Goal: Contribute content: Add original content to the website for others to see

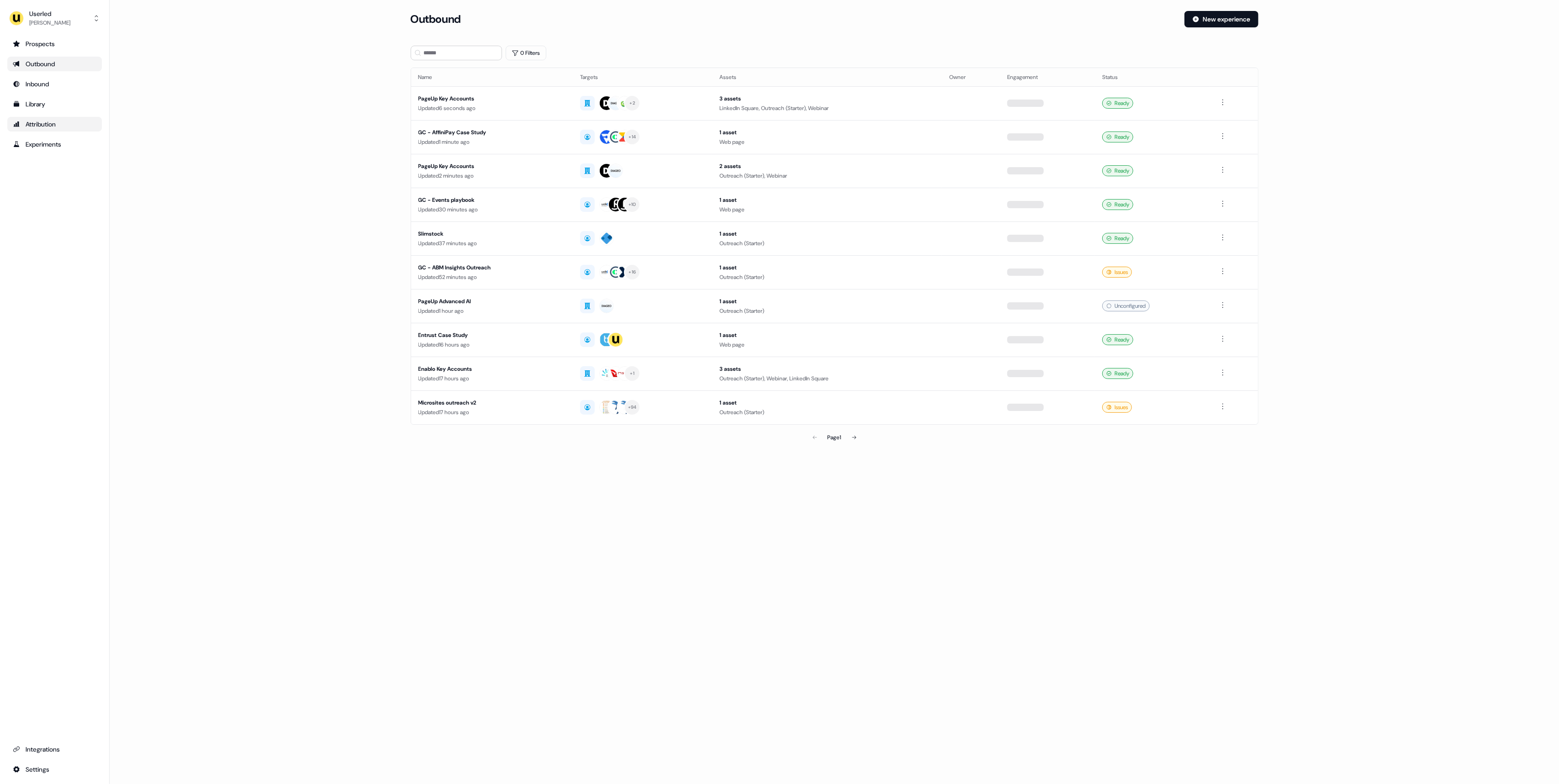
click at [39, 129] on link "Attribution" at bounding box center [55, 124] width 94 height 15
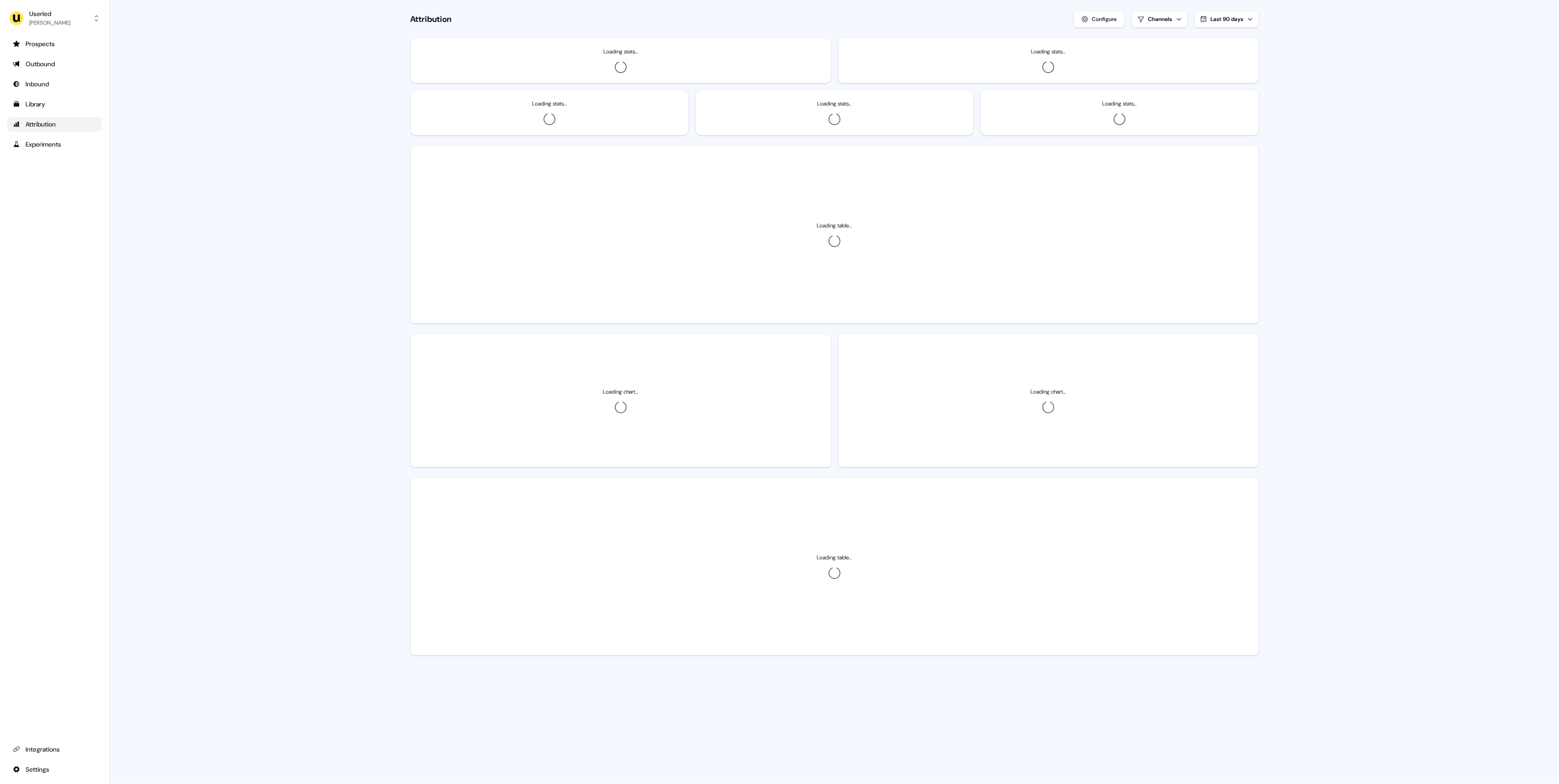
click at [40, 113] on ul "Prospects Outbound Inbound Library Attribution Experiments" at bounding box center [55, 94] width 94 height 115
click at [42, 103] on div "Library" at bounding box center [55, 104] width 84 height 9
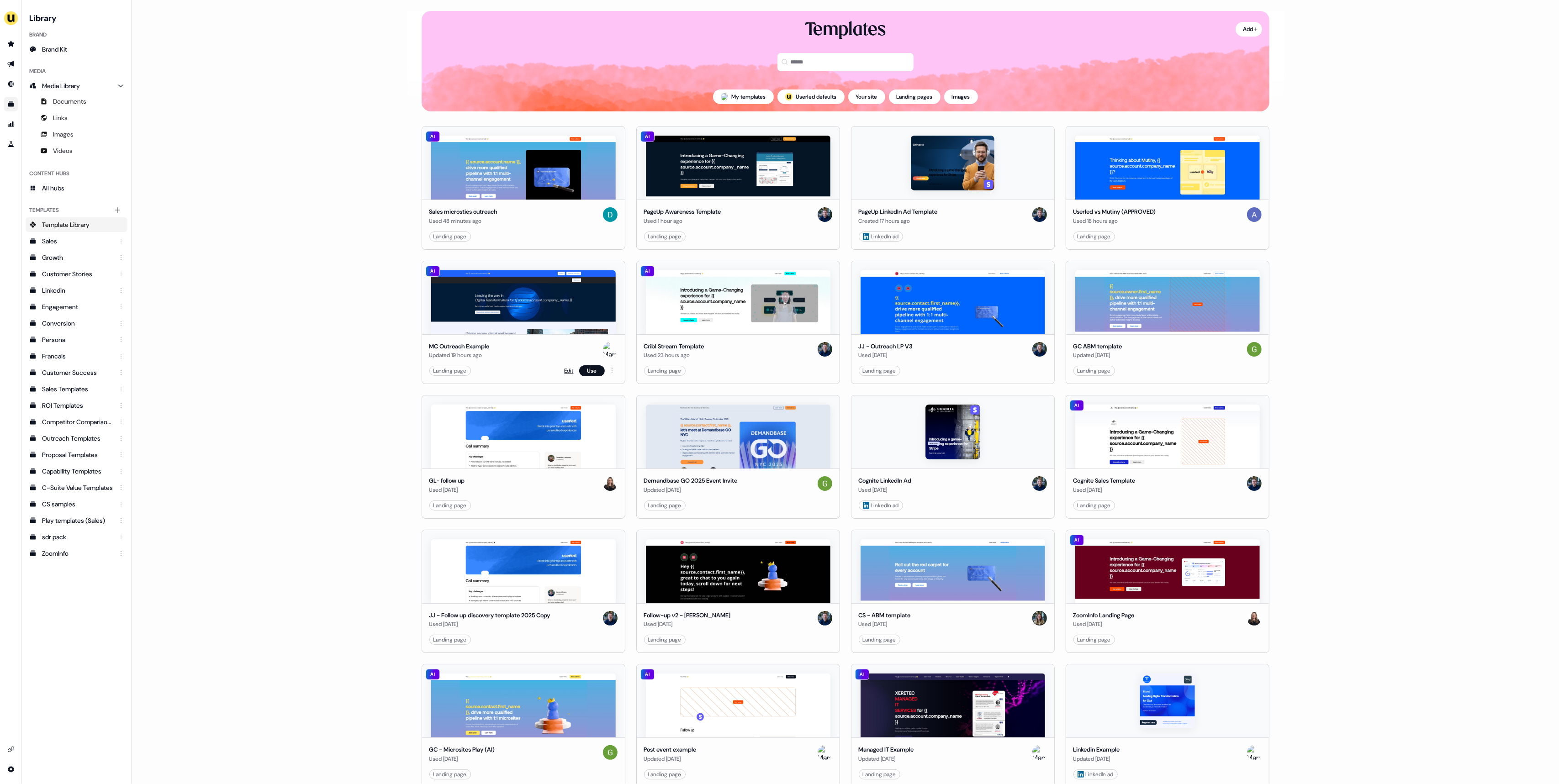
click at [568, 369] on link "Edit" at bounding box center [569, 371] width 9 height 9
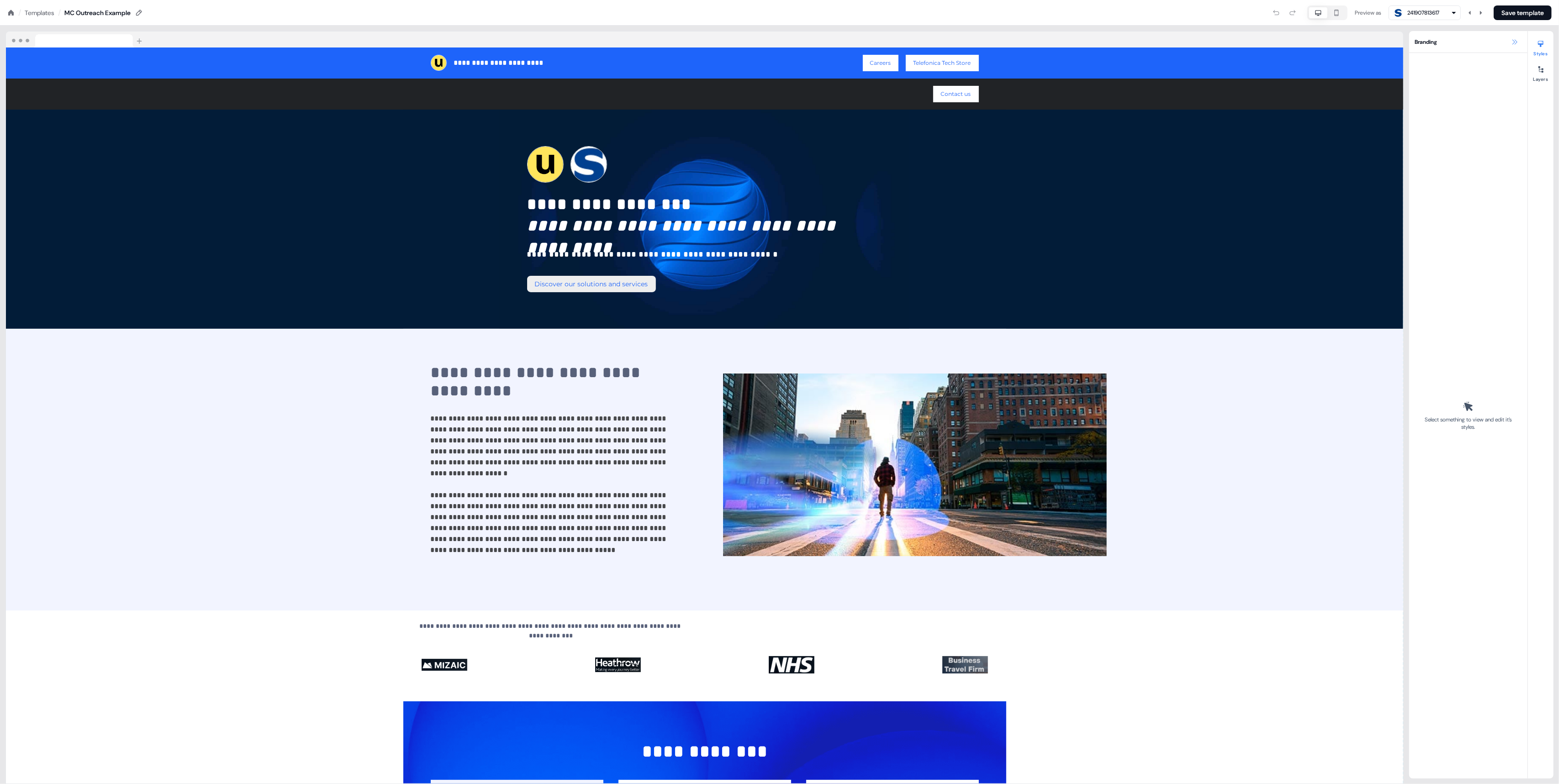
click at [1517, 45] on icon at bounding box center [1514, 42] width 8 height 8
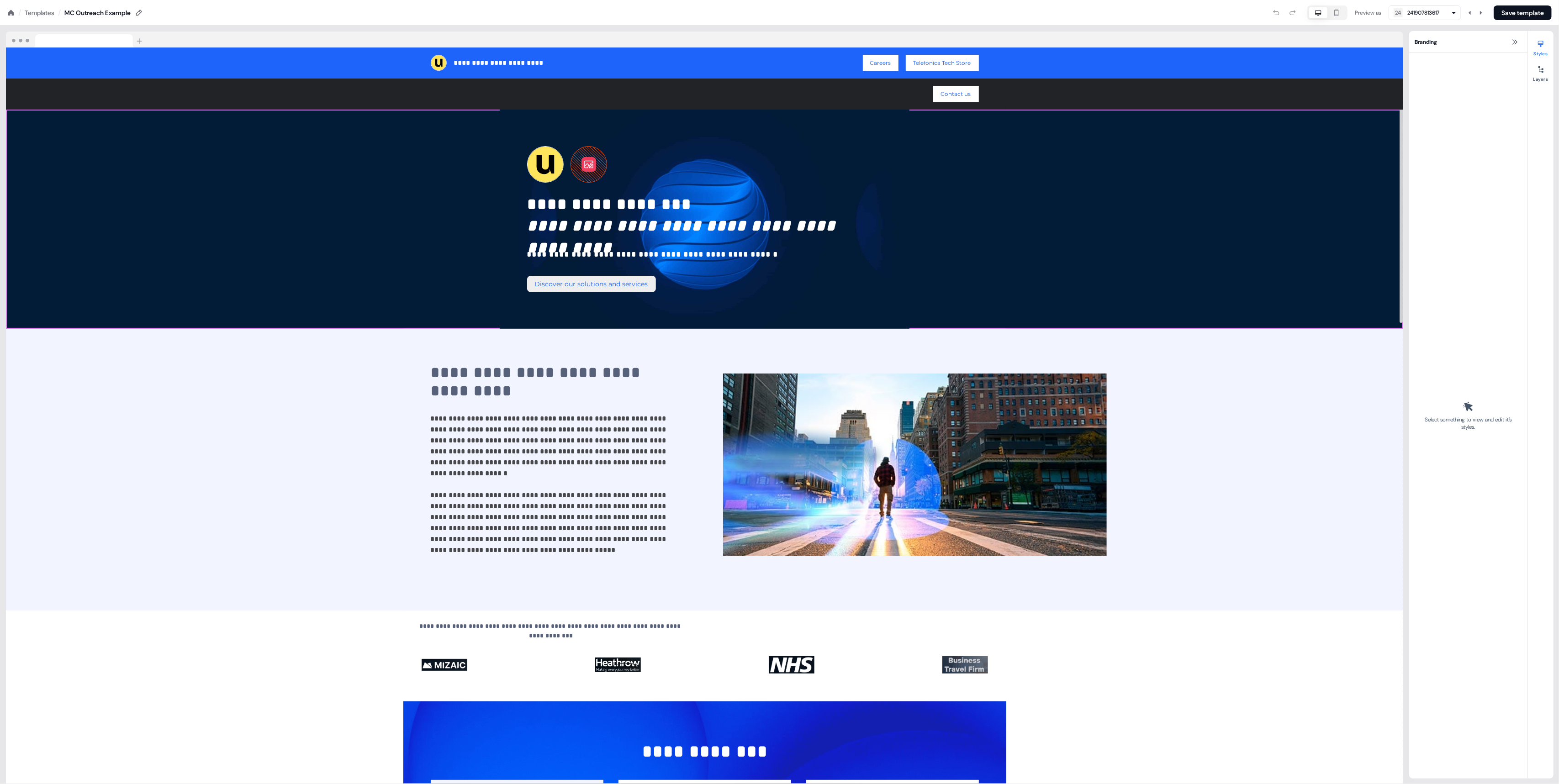
click at [1370, 169] on div "**********" at bounding box center [705, 219] width 1397 height 219
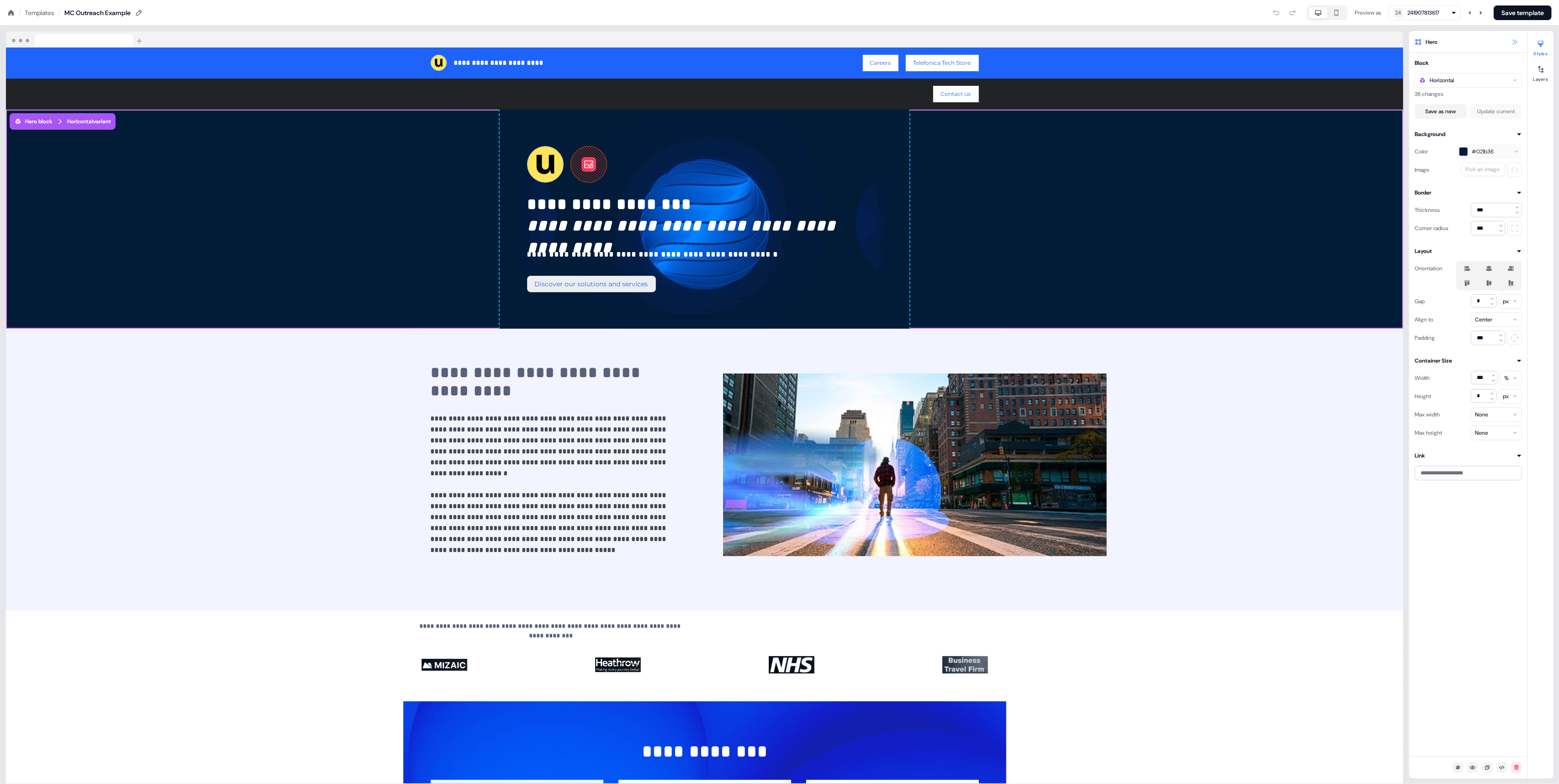
click at [1518, 41] on icon at bounding box center [1514, 42] width 8 height 8
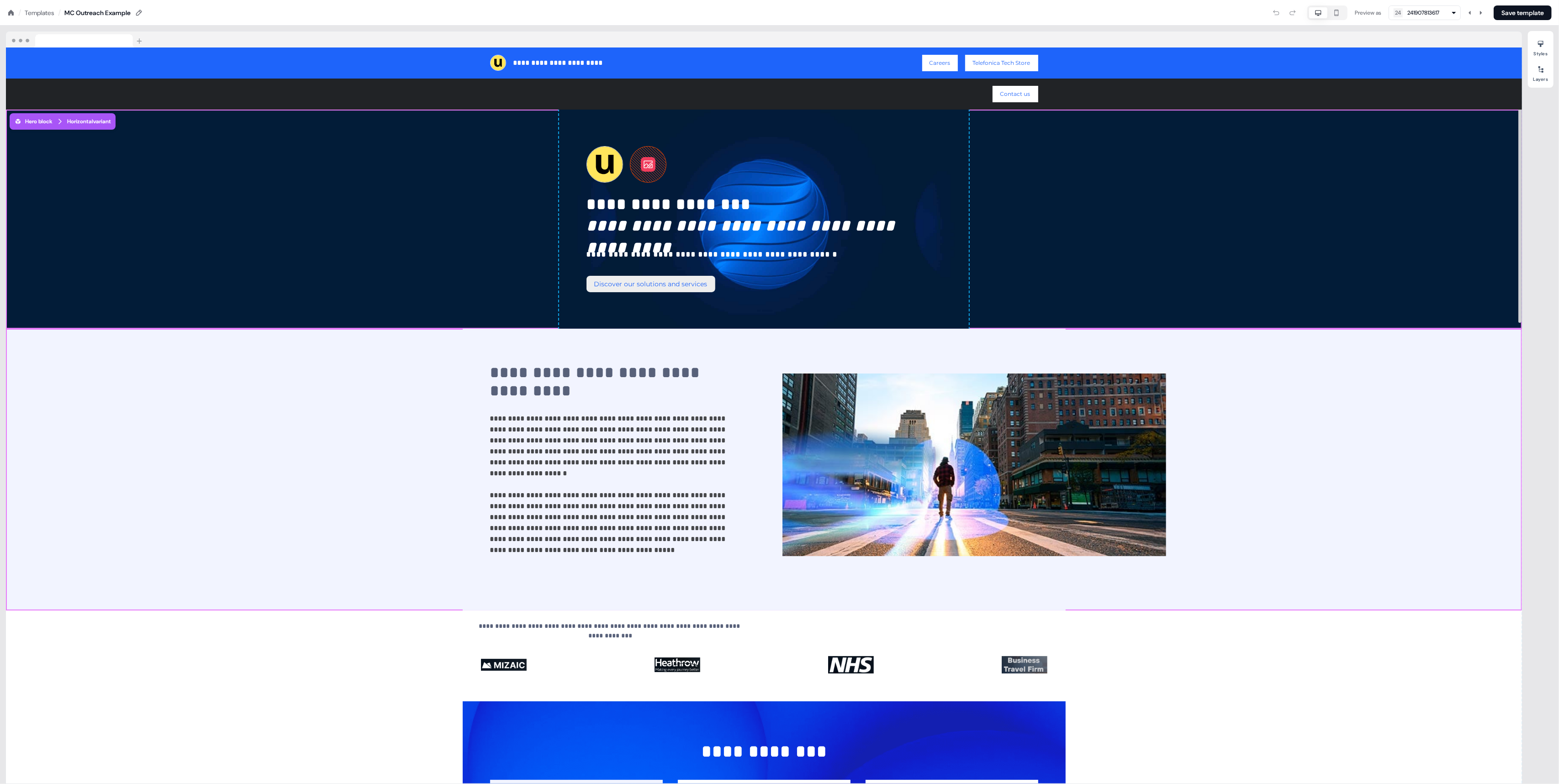
scroll to position [1, 0]
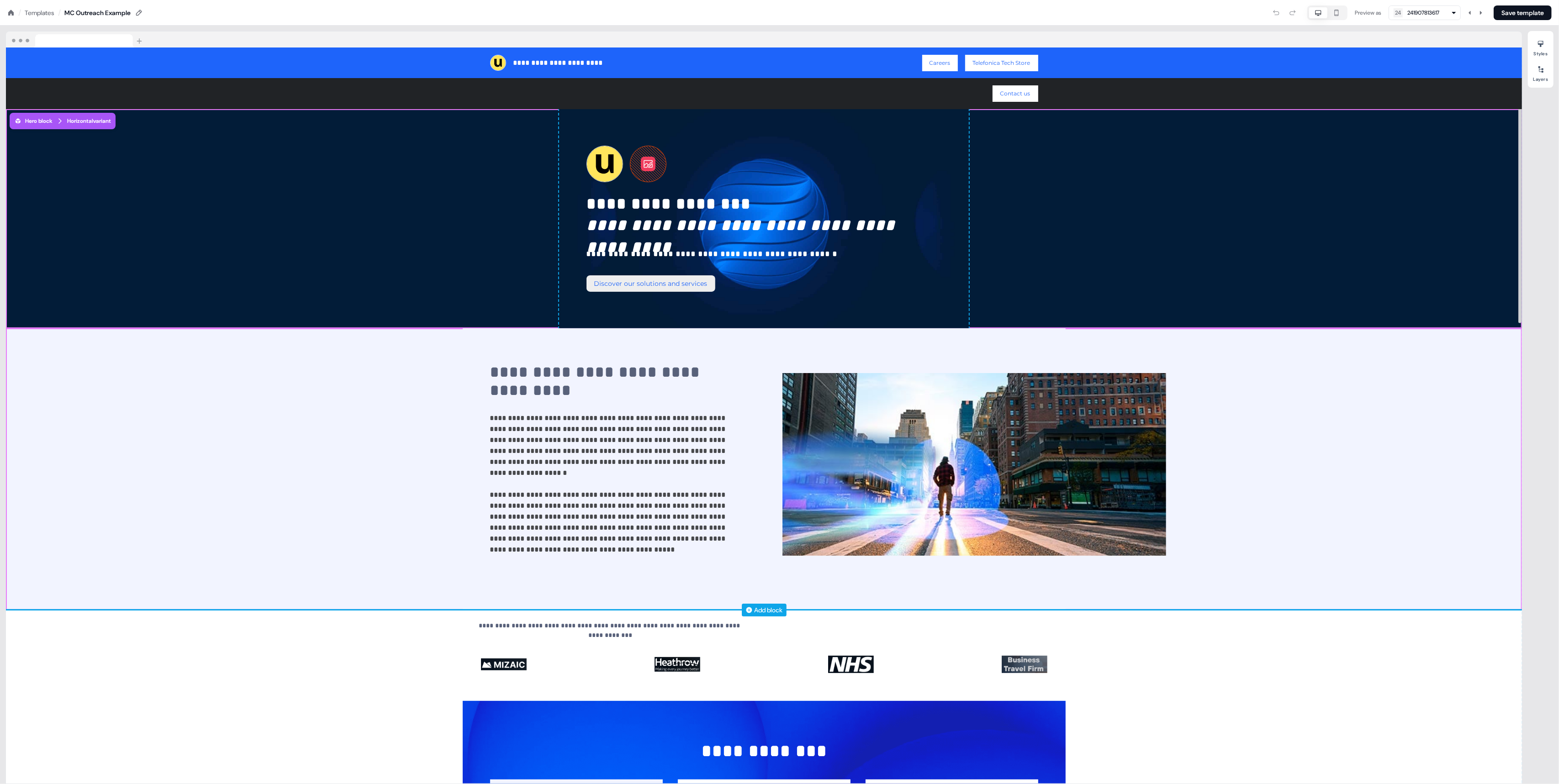
click at [753, 609] on div "Add block" at bounding box center [765, 609] width 45 height 13
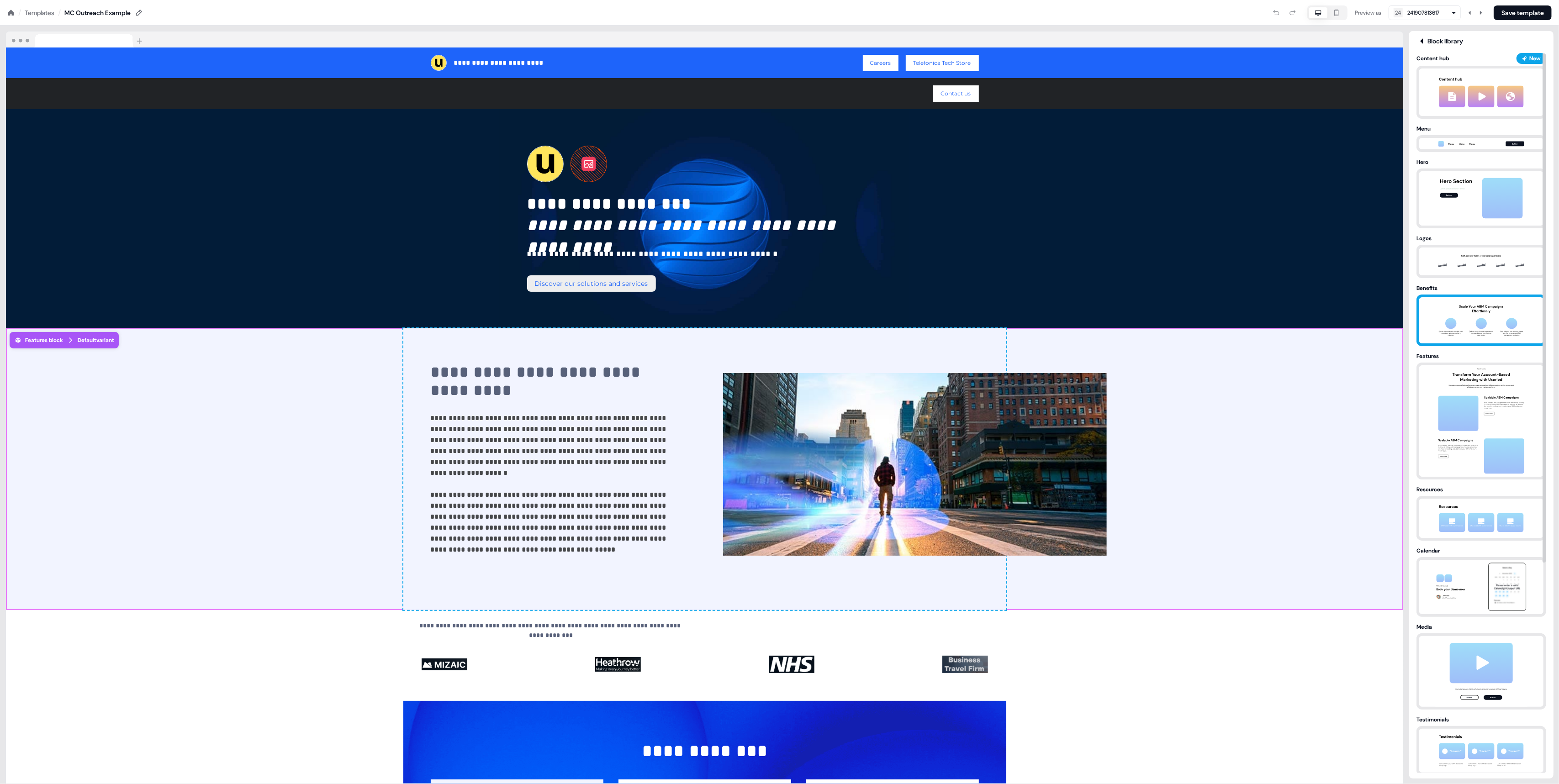
click at [1452, 313] on img at bounding box center [1481, 320] width 96 height 46
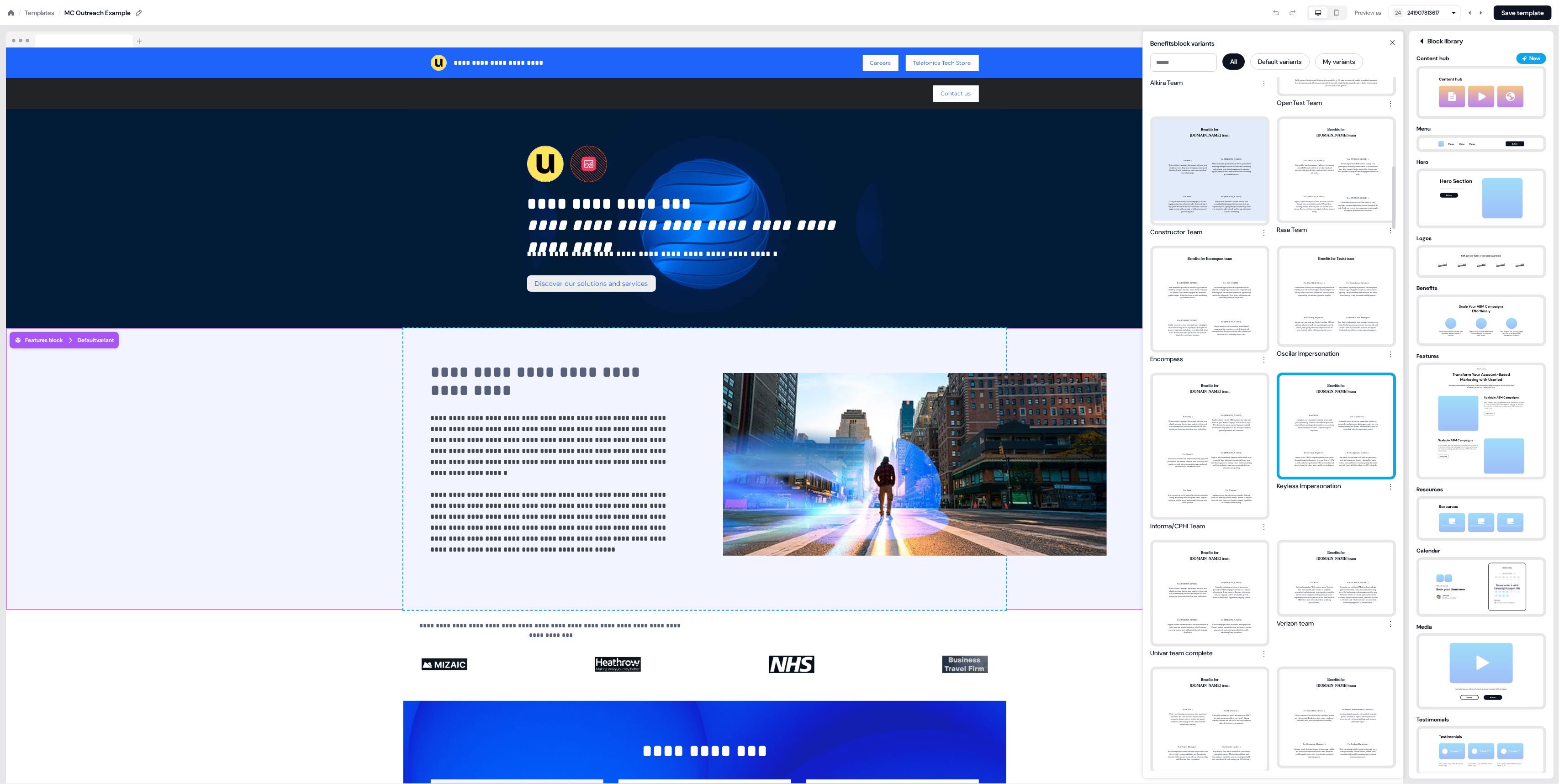
scroll to position [981, 0]
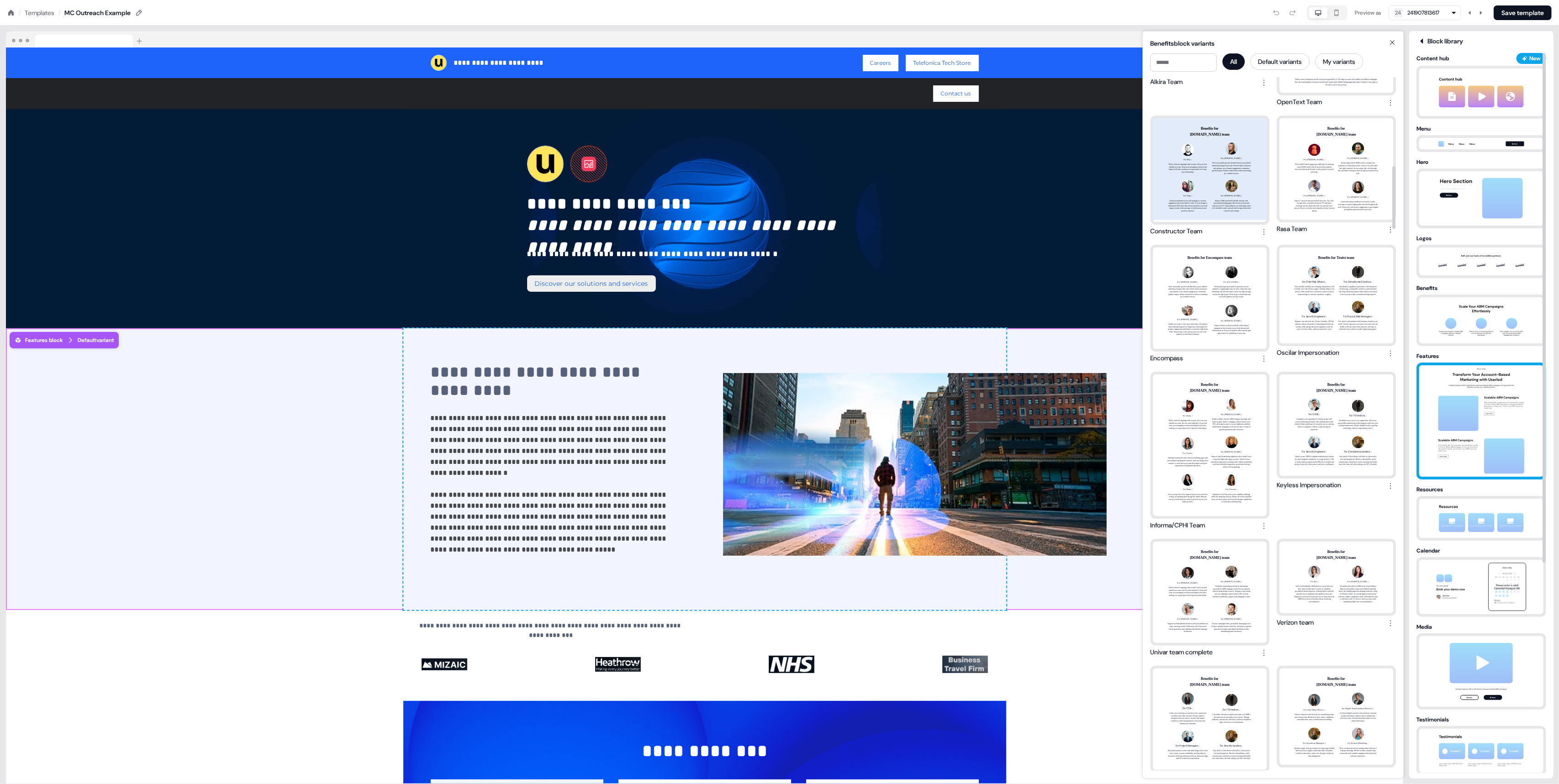
click at [1471, 433] on img at bounding box center [1481, 421] width 96 height 111
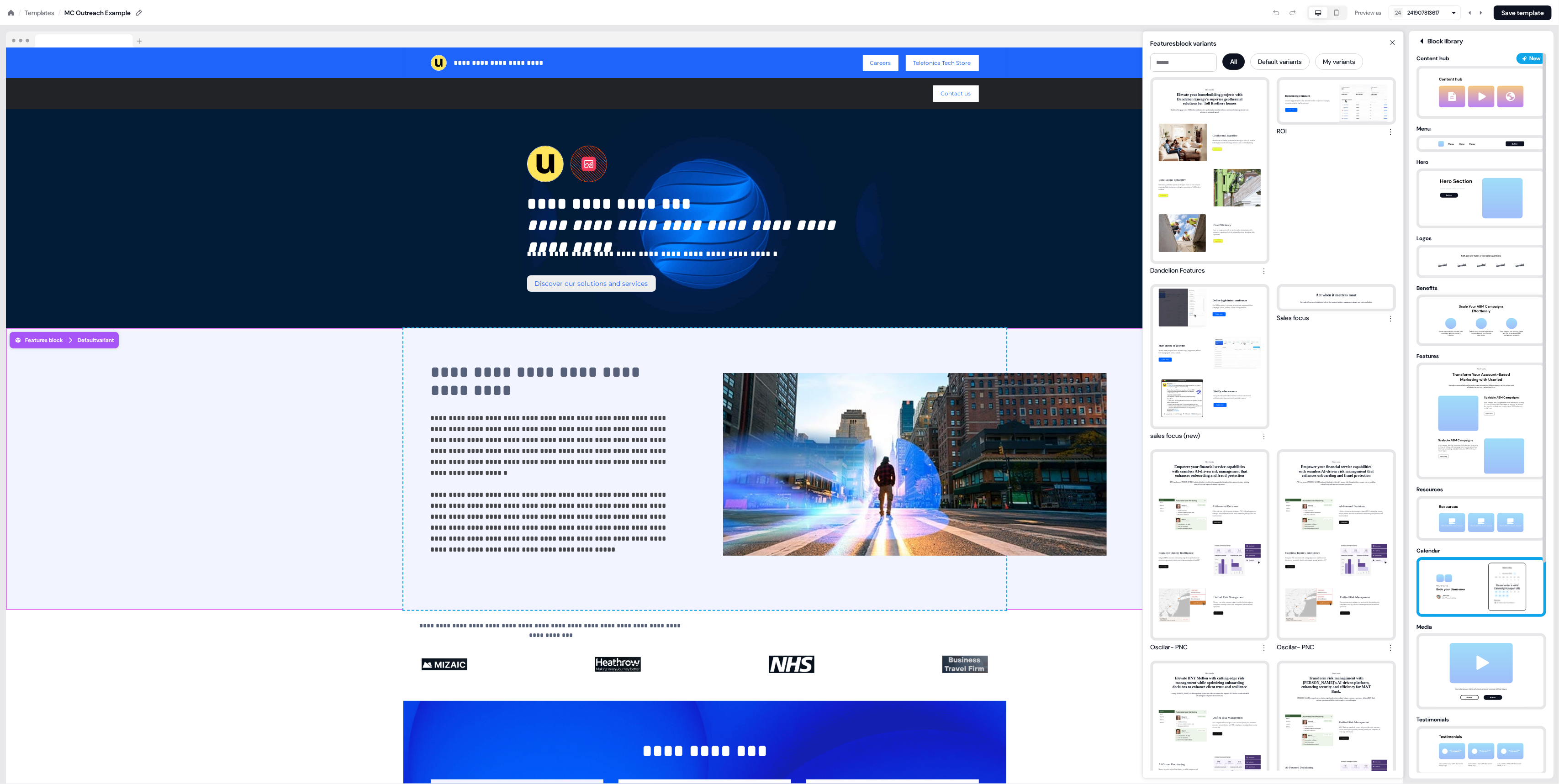
click at [1480, 597] on img at bounding box center [1481, 586] width 96 height 54
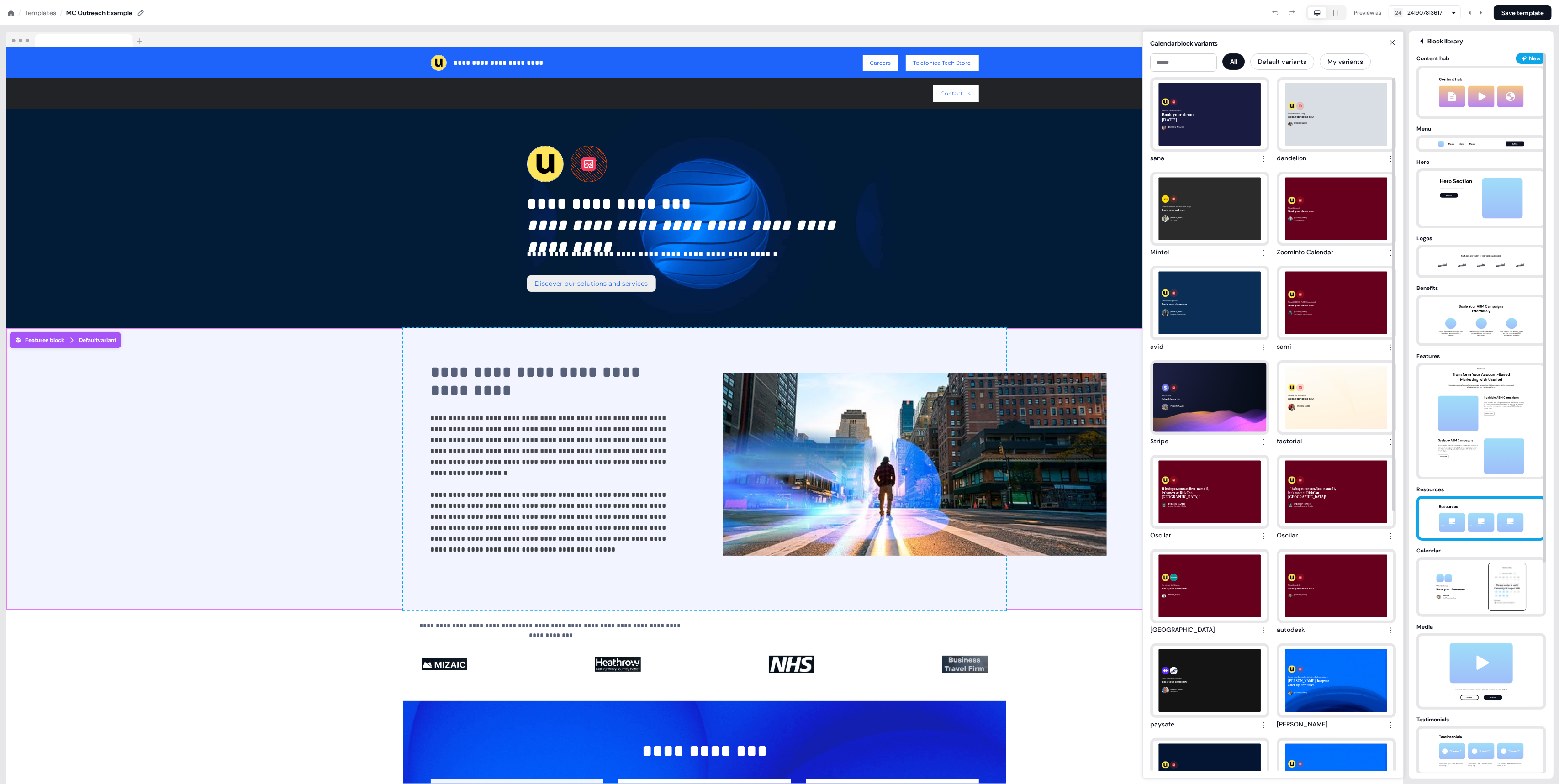
click at [1475, 528] on img at bounding box center [1481, 519] width 96 height 39
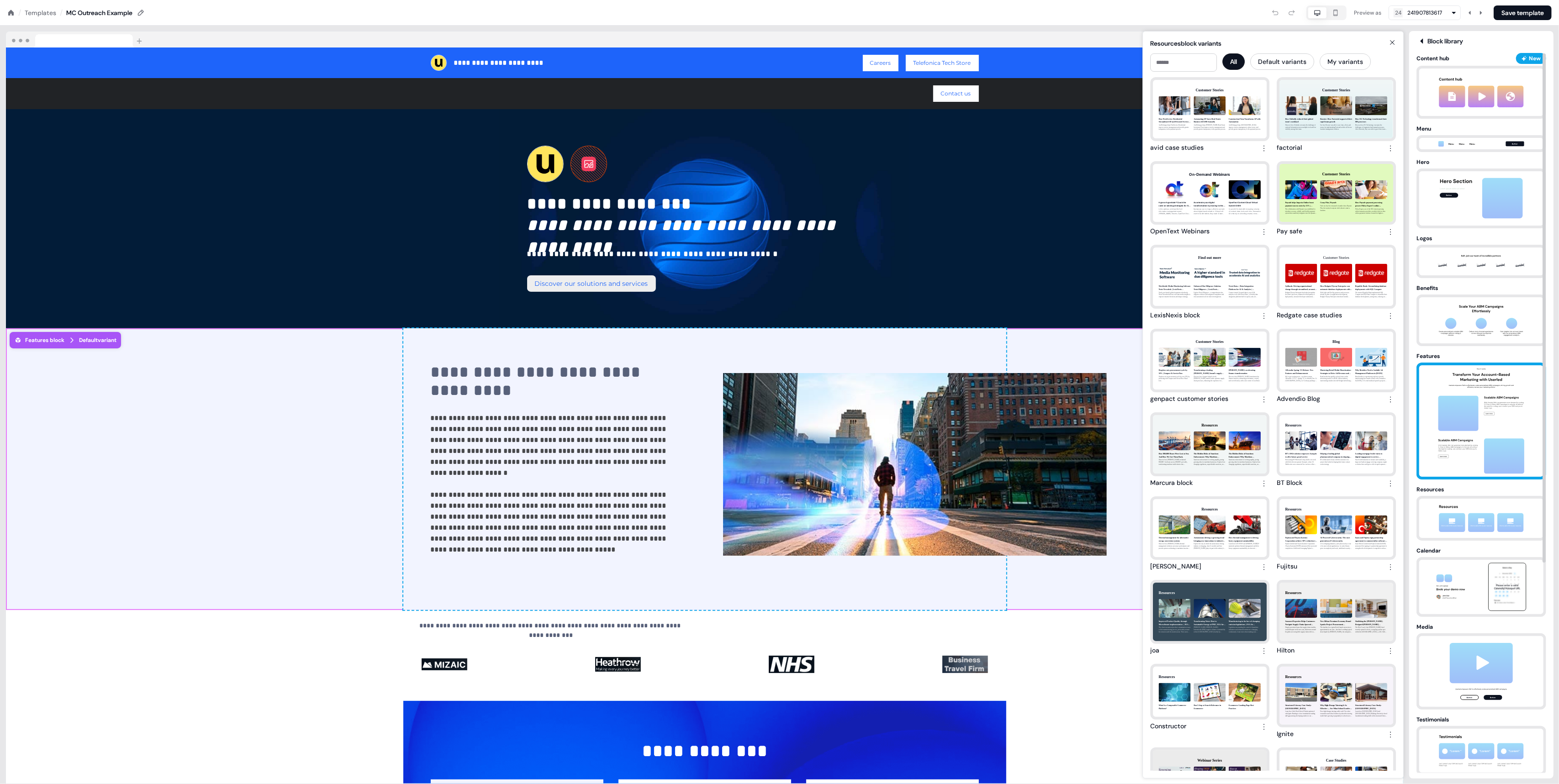
click at [1467, 429] on img at bounding box center [1481, 421] width 96 height 111
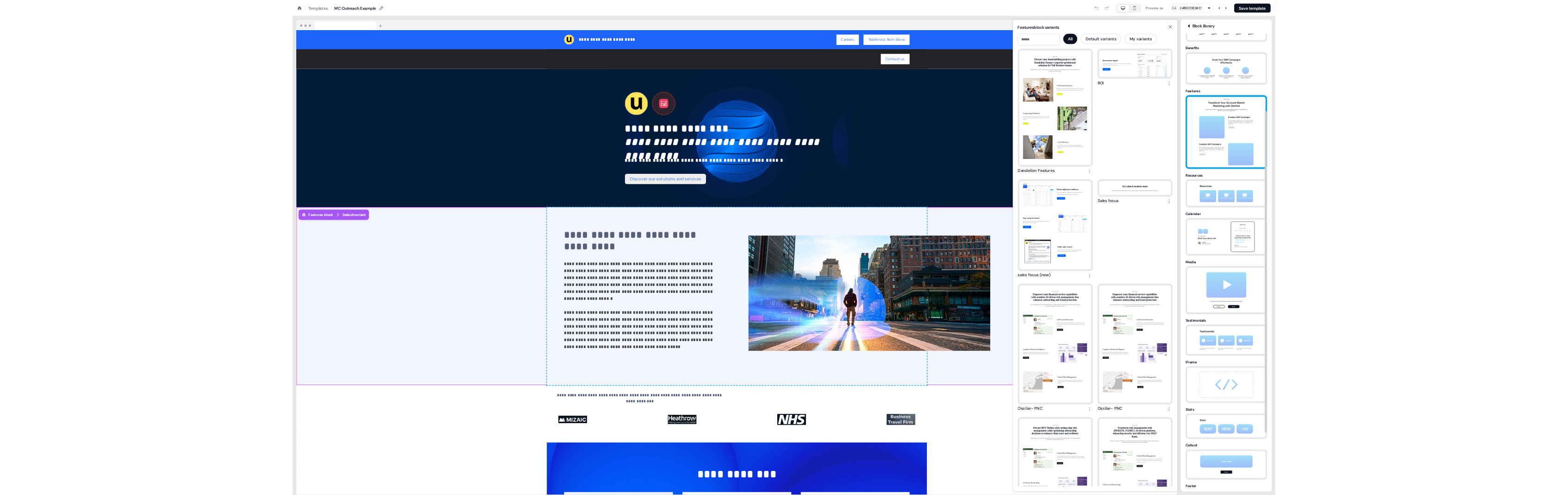
scroll to position [300, 0]
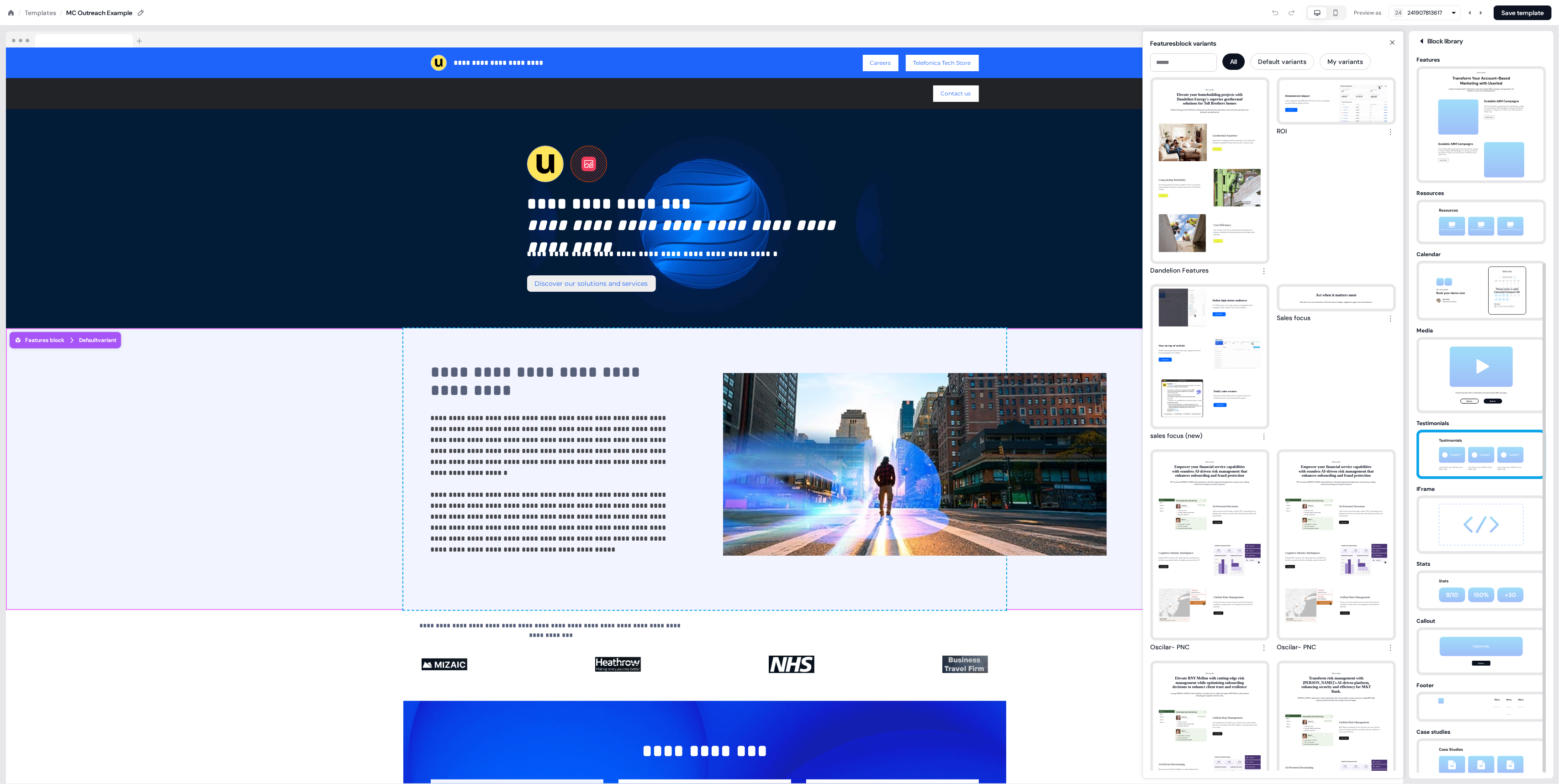
click at [1466, 448] on img at bounding box center [1481, 454] width 96 height 44
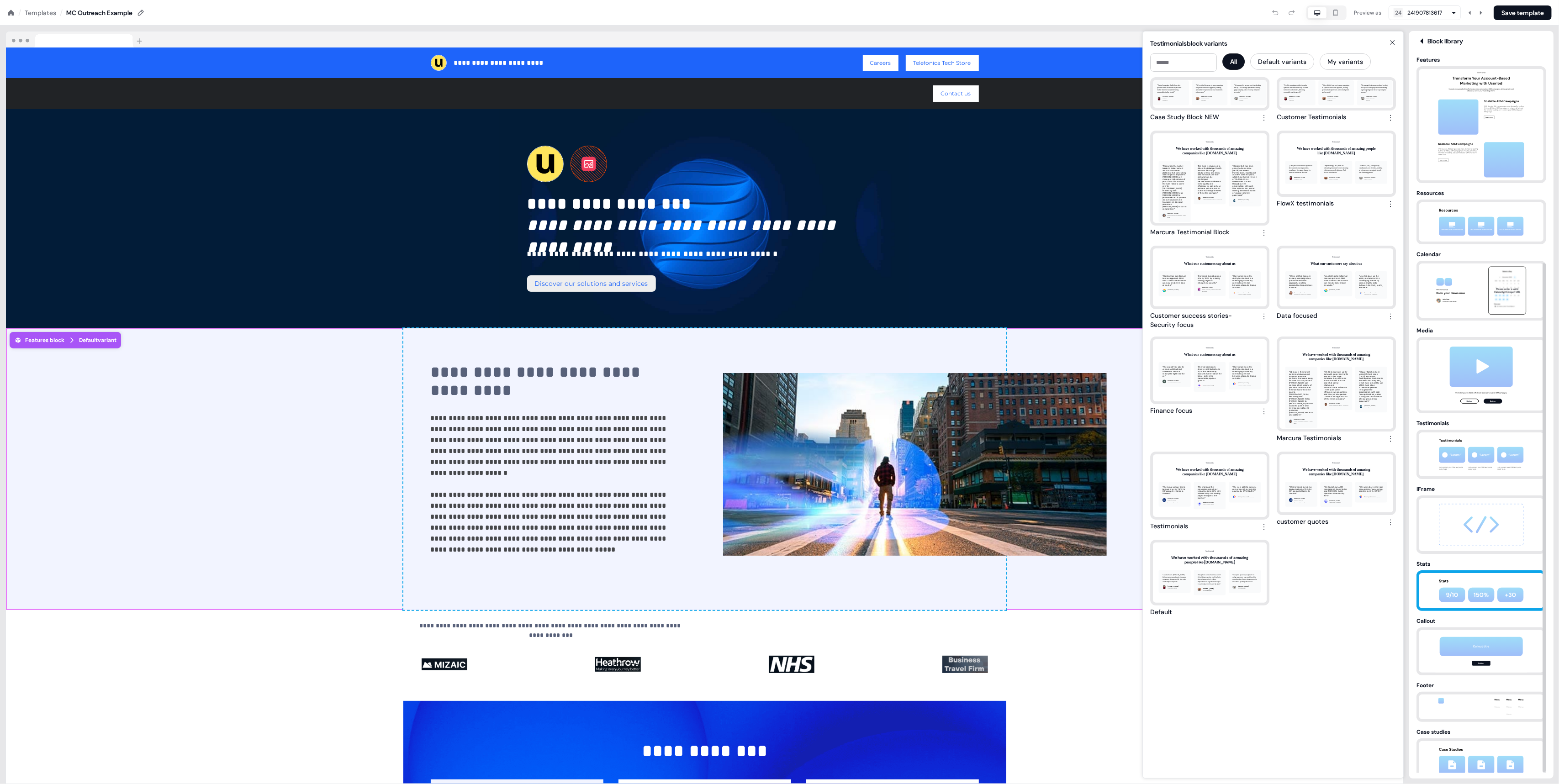
click at [1473, 573] on img at bounding box center [1481, 591] width 96 height 35
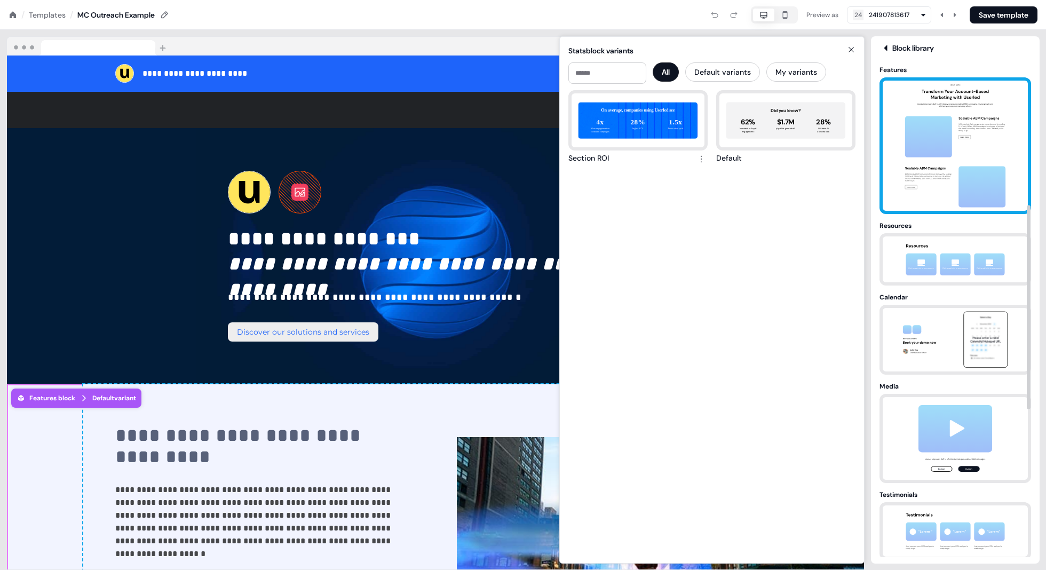
click at [932, 128] on img at bounding box center [955, 146] width 112 height 130
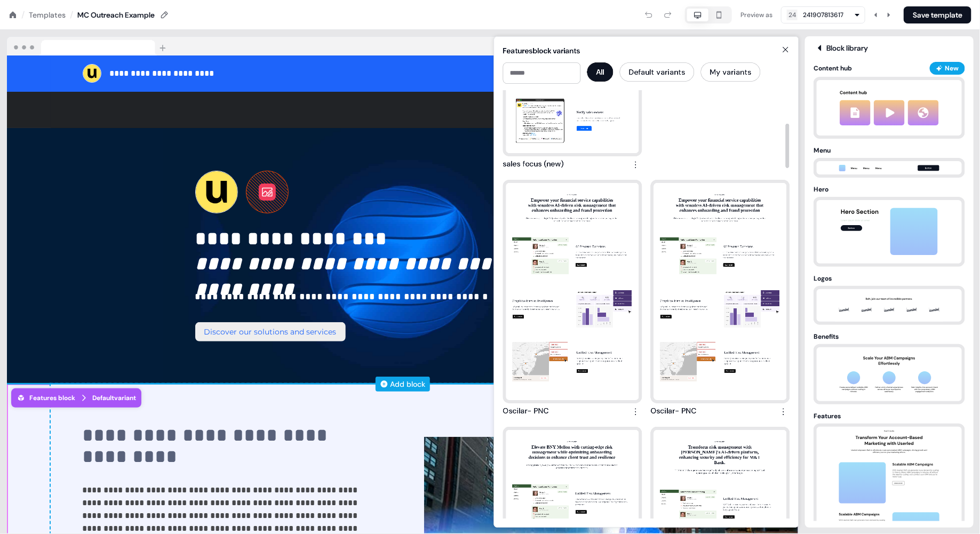
scroll to position [345, 0]
click at [396, 49] on div at bounding box center [402, 46] width 791 height 19
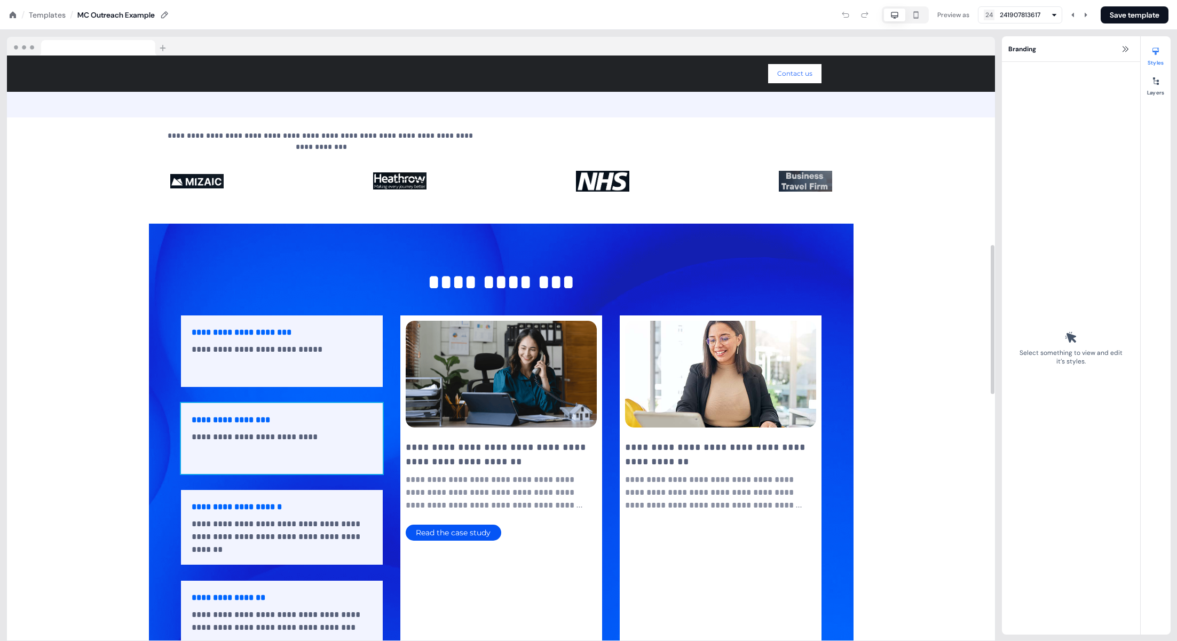
scroll to position [1193, 0]
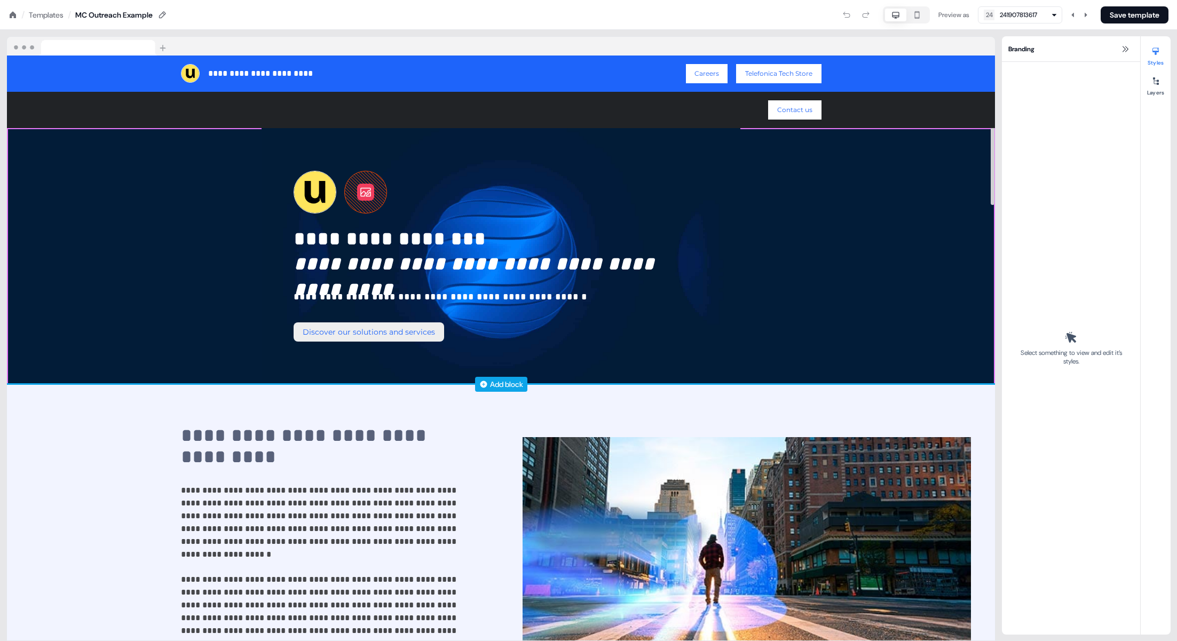
click at [491, 382] on div "Add block" at bounding box center [506, 384] width 33 height 11
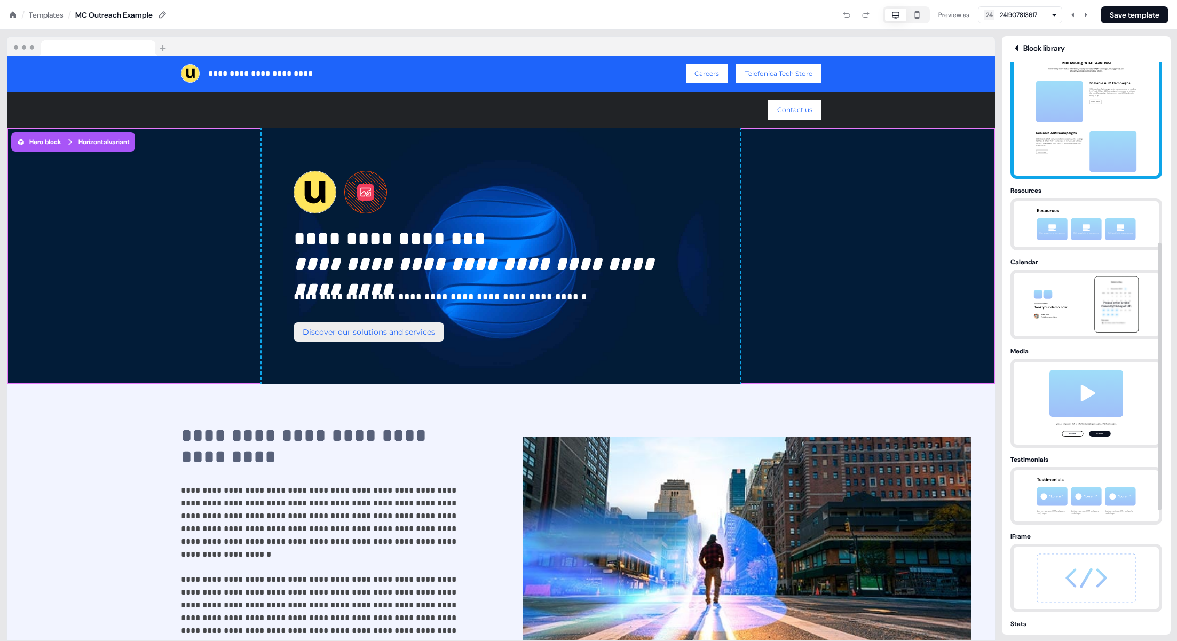
scroll to position [399, 0]
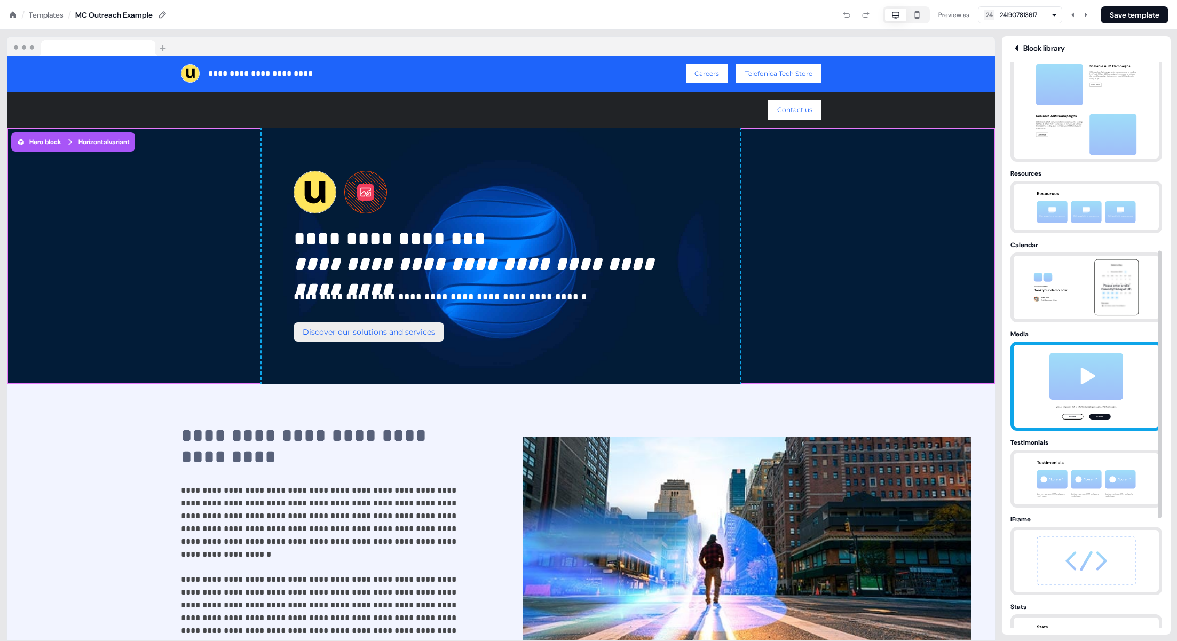
click at [1033, 400] on img at bounding box center [1086, 386] width 112 height 83
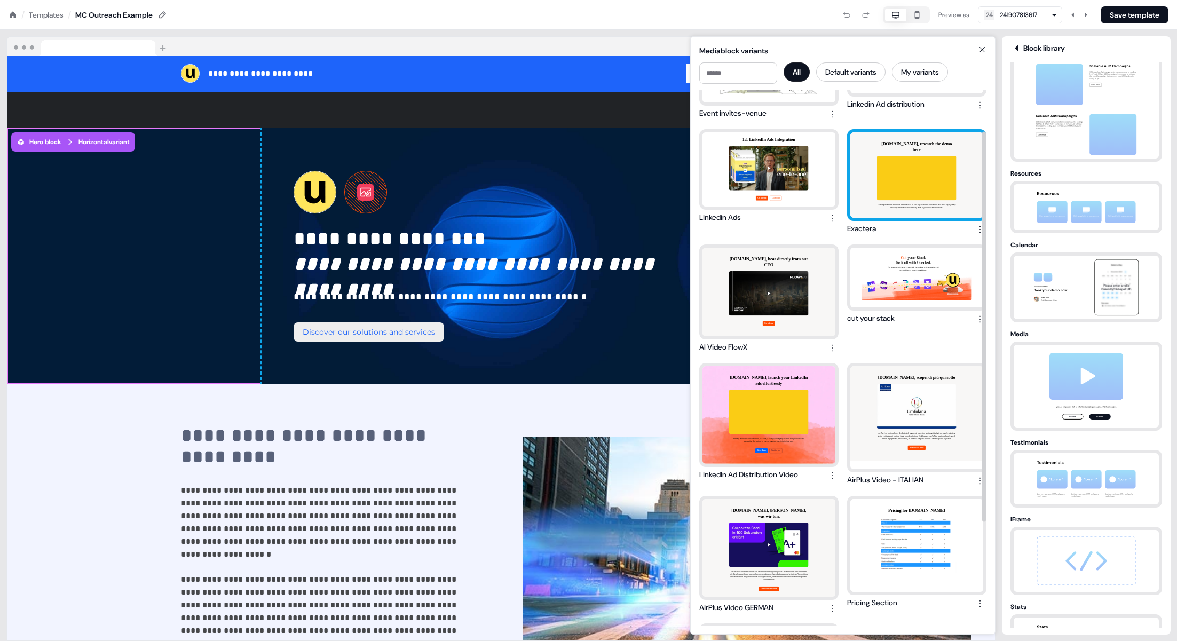
scroll to position [0, 0]
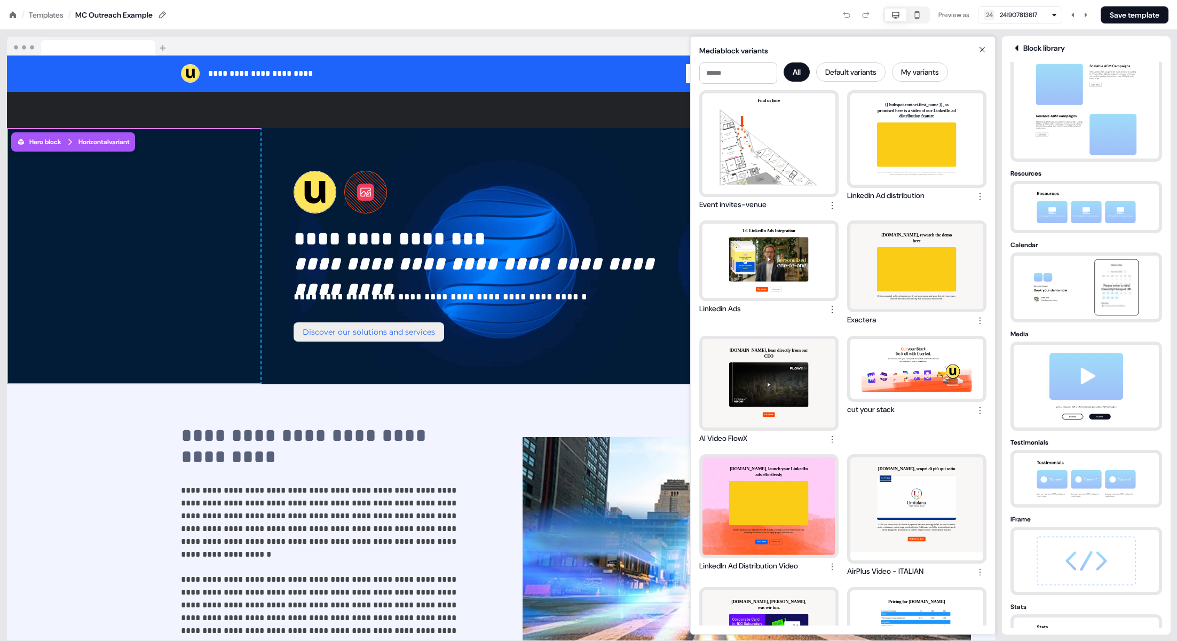
click at [983, 50] on icon at bounding box center [981, 49] width 5 height 5
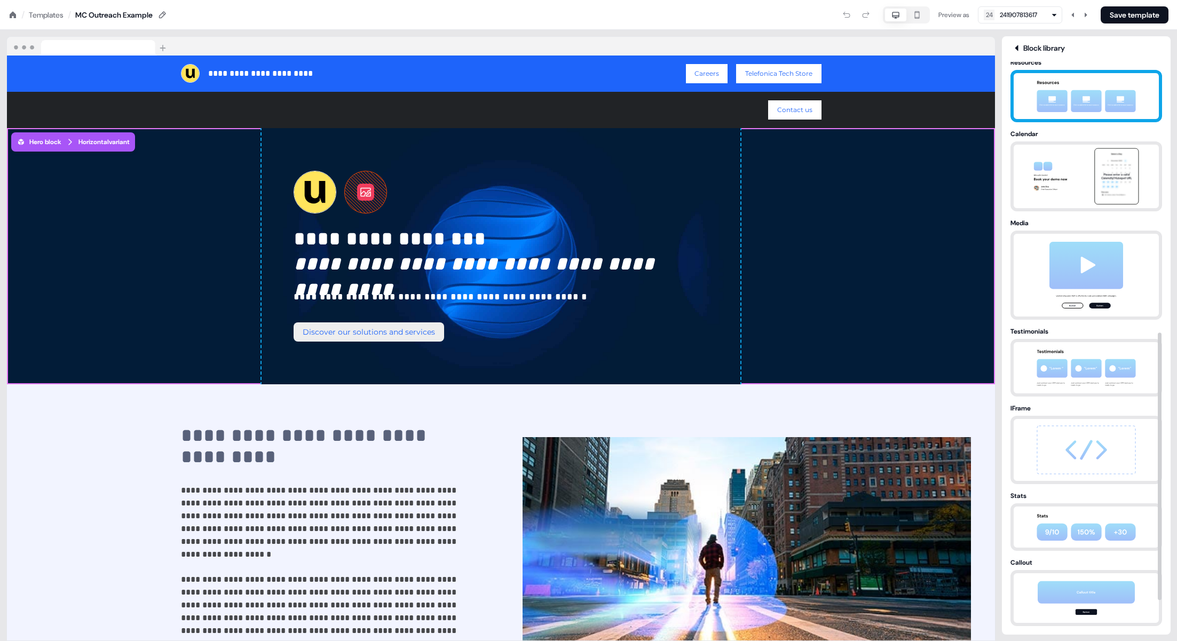
scroll to position [632, 0]
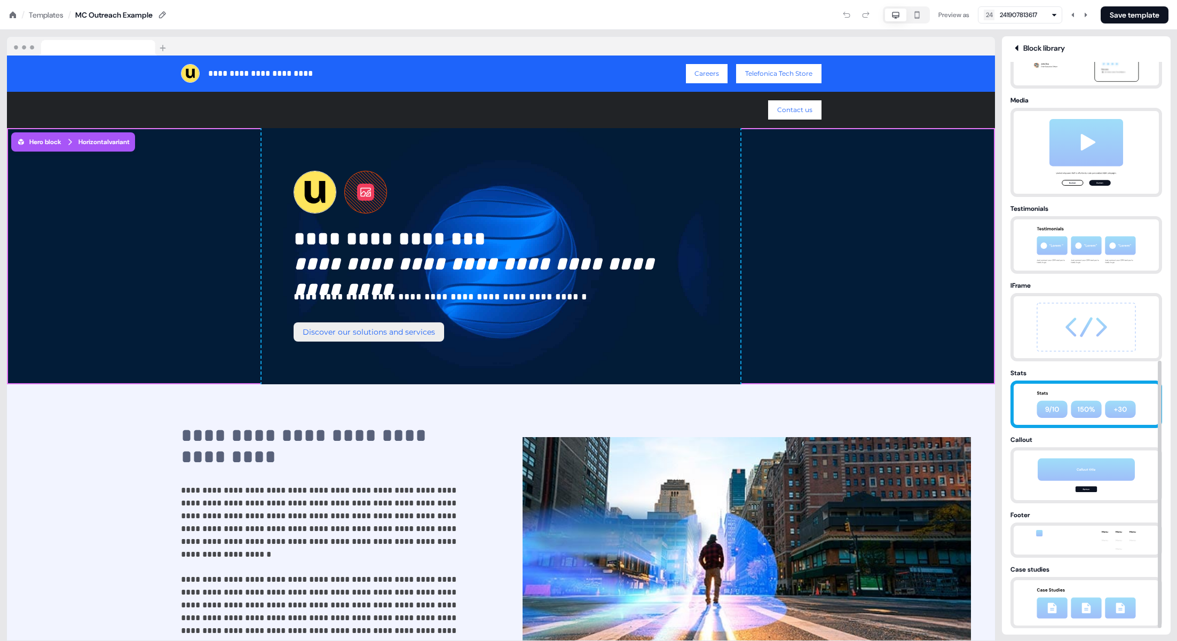
click at [1051, 383] on div at bounding box center [1086, 403] width 152 height 47
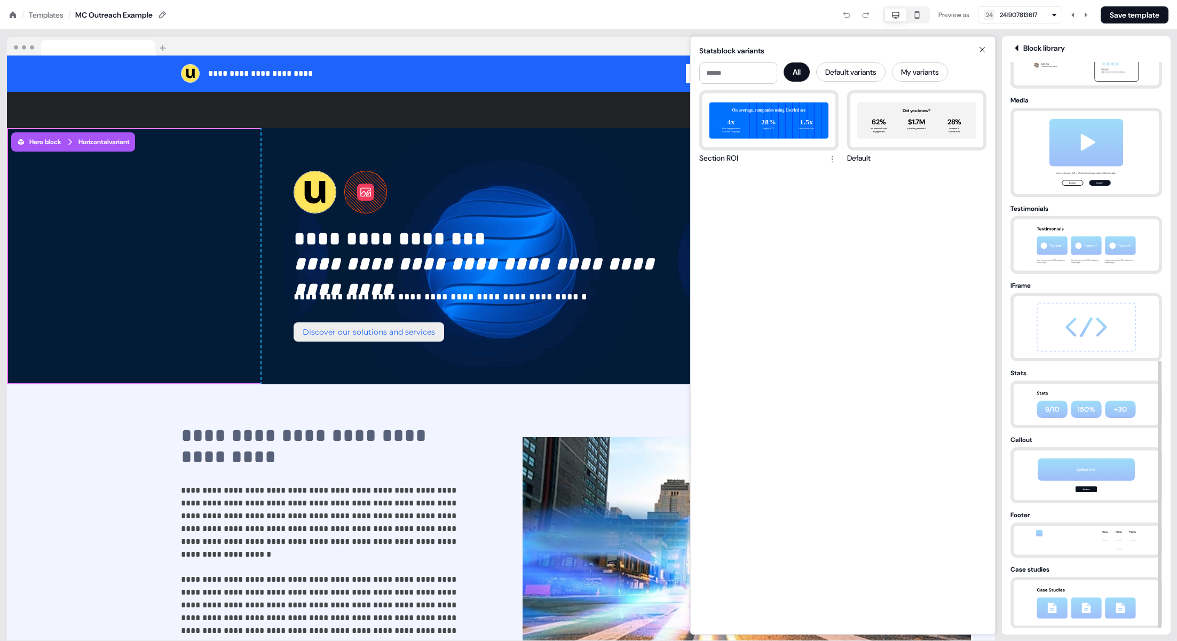
click at [985, 49] on icon at bounding box center [981, 49] width 13 height 9
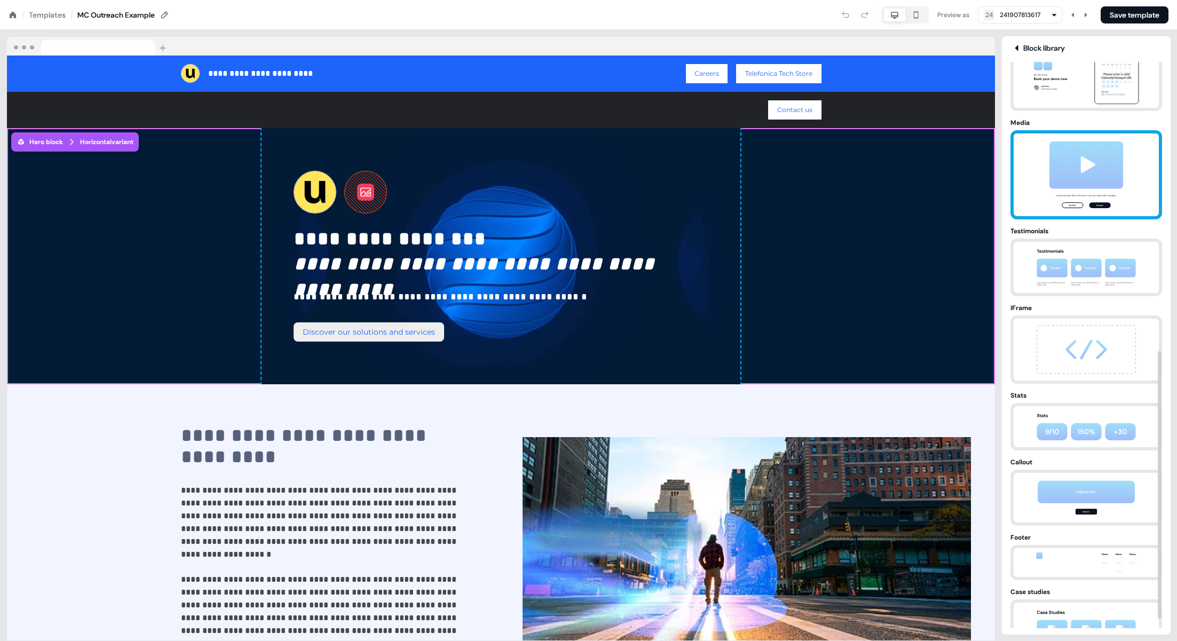
scroll to position [612, 0]
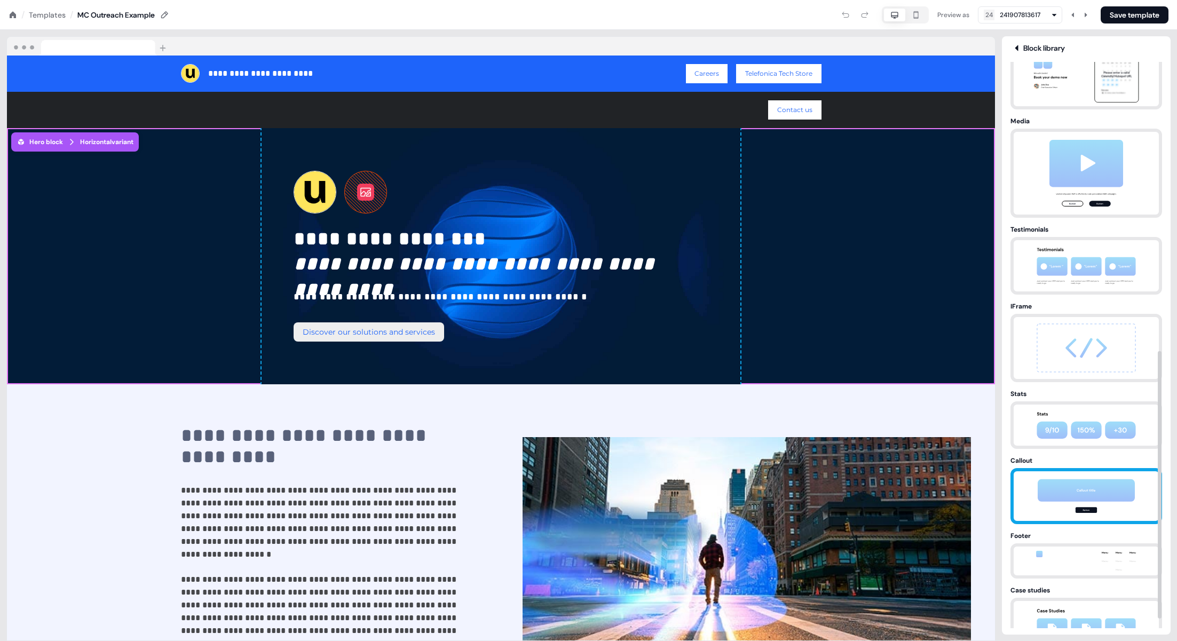
click at [1063, 491] on img at bounding box center [1086, 496] width 112 height 50
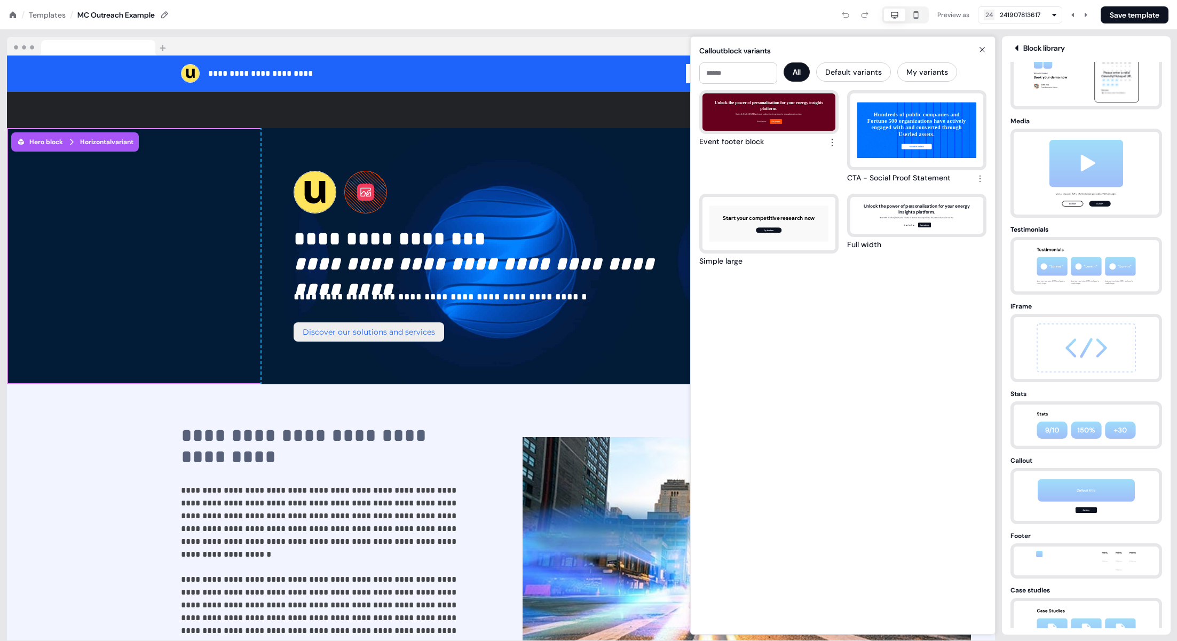
click at [982, 48] on icon at bounding box center [981, 49] width 13 height 9
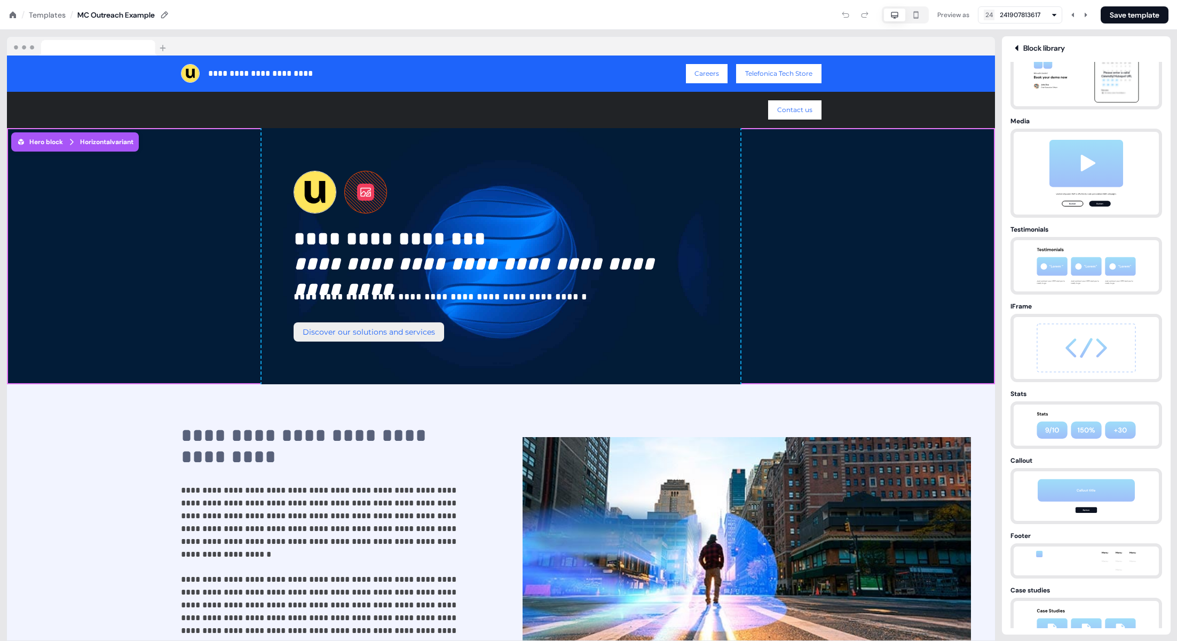
click at [55, 12] on div "Templates" at bounding box center [47, 15] width 37 height 11
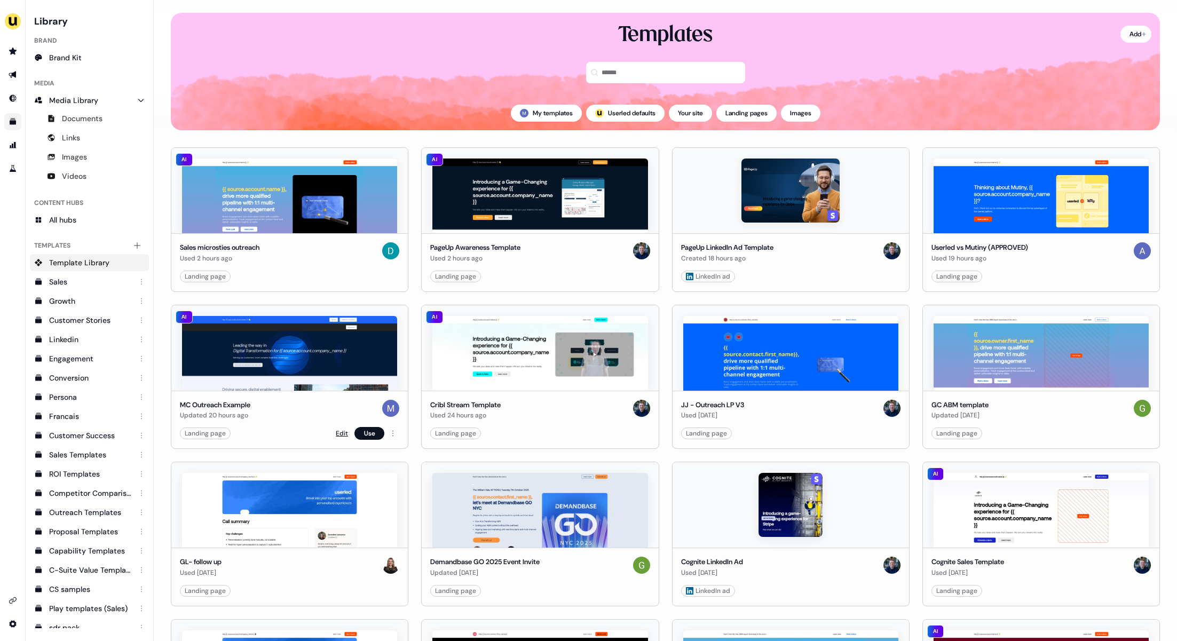
click at [339, 436] on link "Edit" at bounding box center [342, 433] width 12 height 11
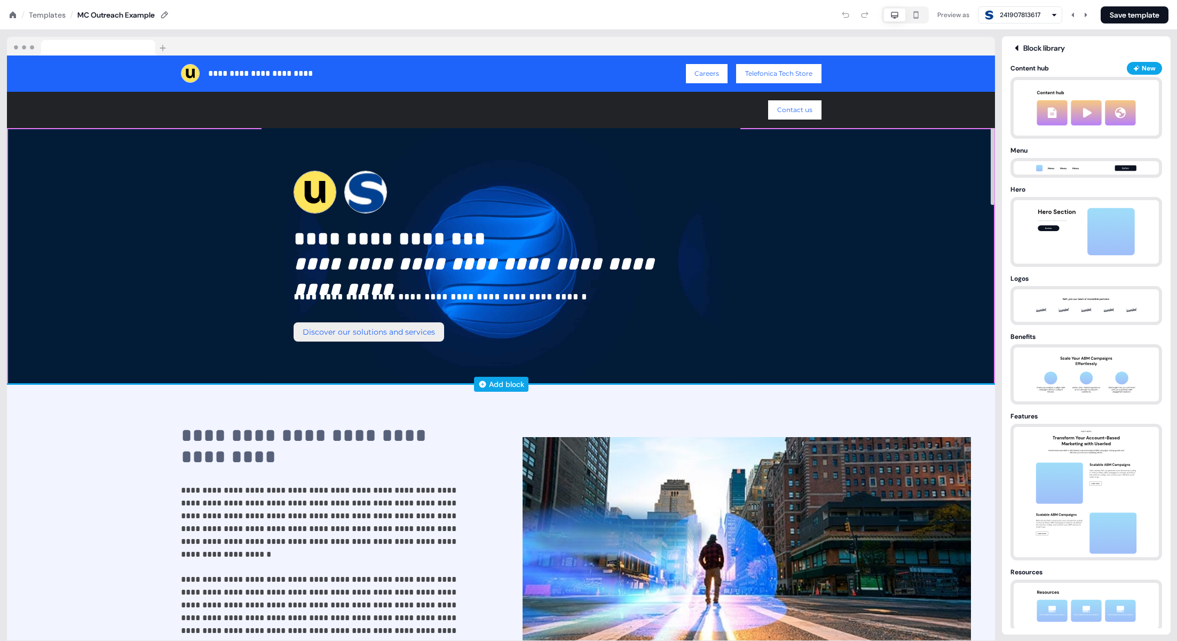
click at [496, 383] on div "Add block" at bounding box center [506, 384] width 35 height 11
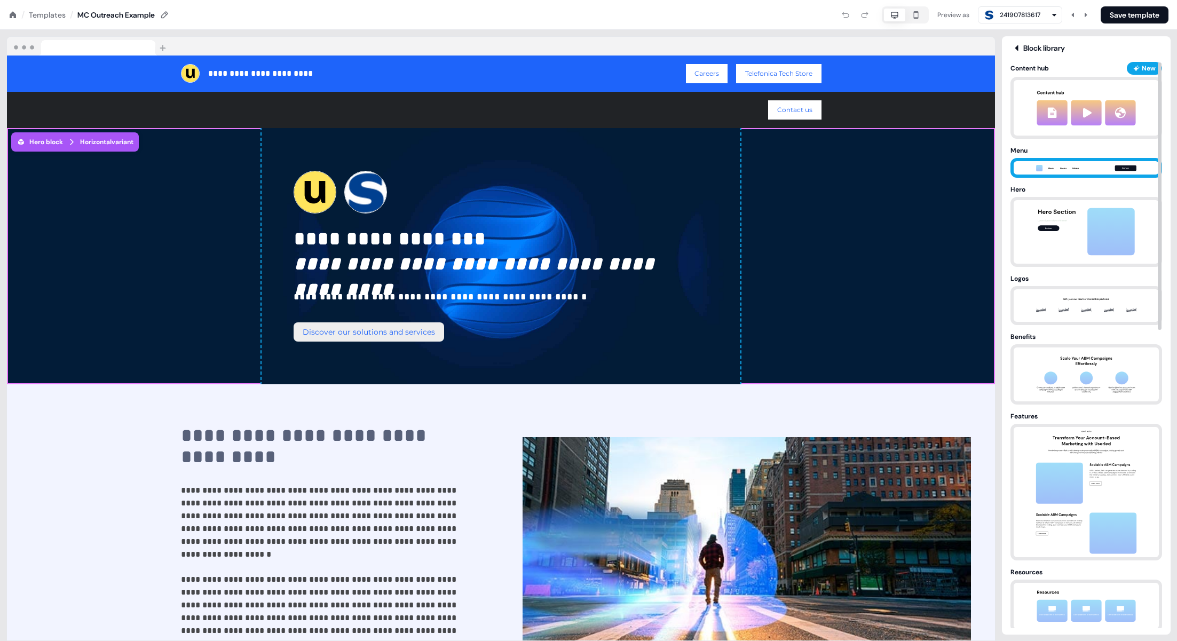
click at [1116, 168] on img at bounding box center [1086, 168] width 112 height 13
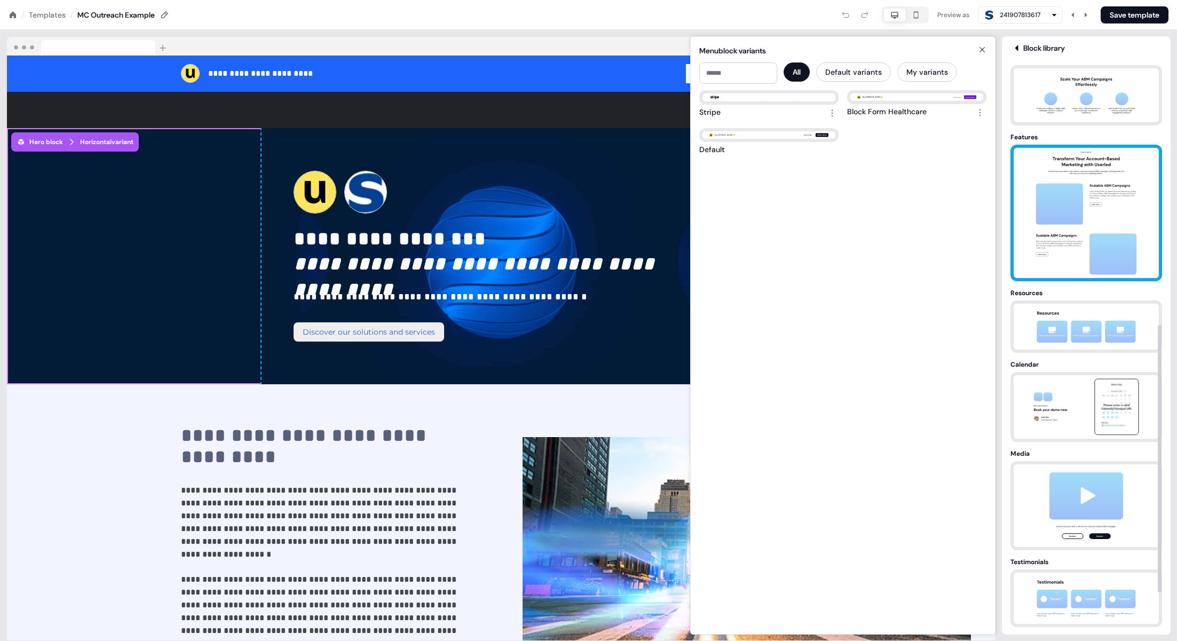
scroll to position [632, 0]
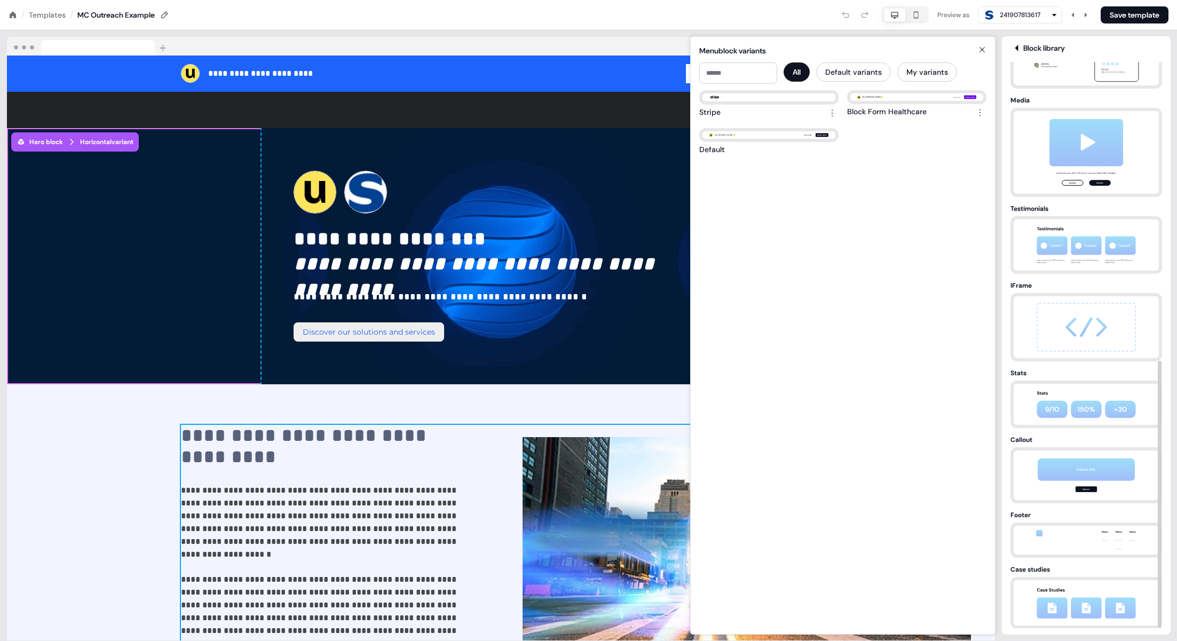
click at [663, 425] on div "**********" at bounding box center [501, 544] width 640 height 239
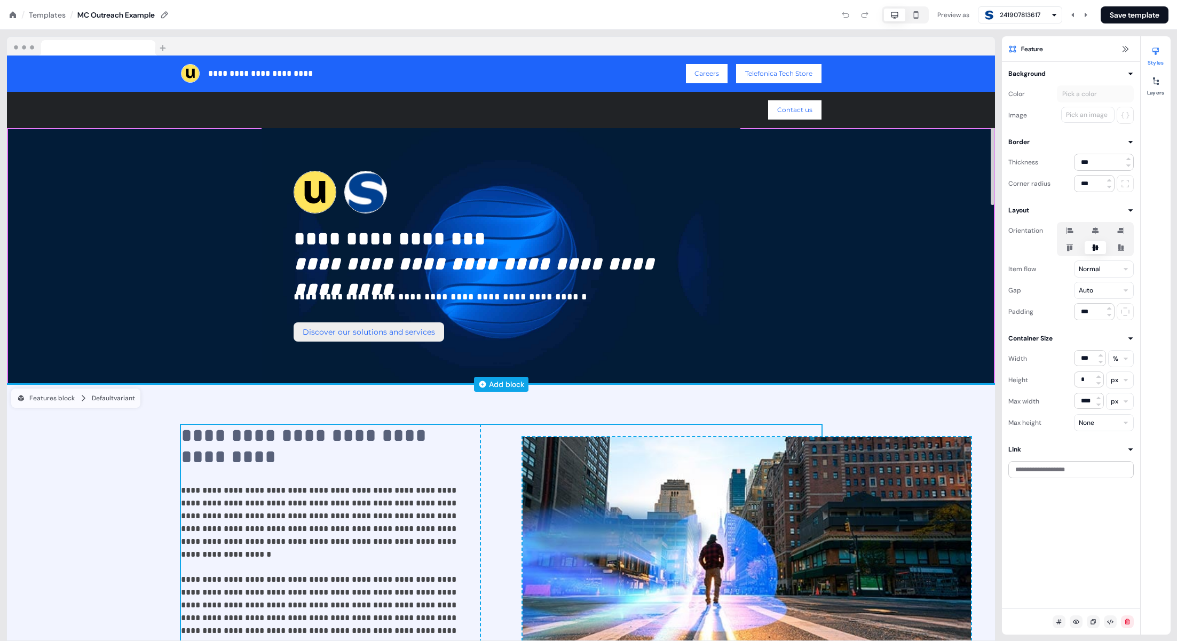
click at [495, 385] on div "Add block" at bounding box center [506, 384] width 35 height 11
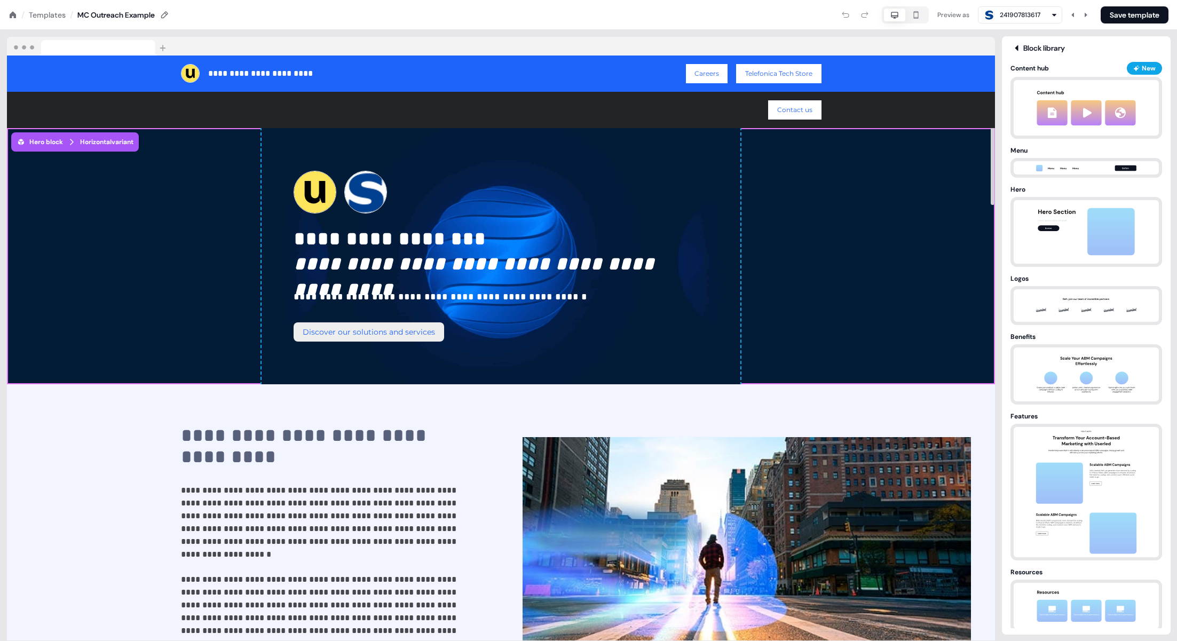
click at [1005, 358] on div "Block library Content hub New Menu Hero Logos Benefits Features Resources Calen…" at bounding box center [1086, 335] width 169 height 585
click at [1039, 363] on img at bounding box center [1086, 374] width 112 height 54
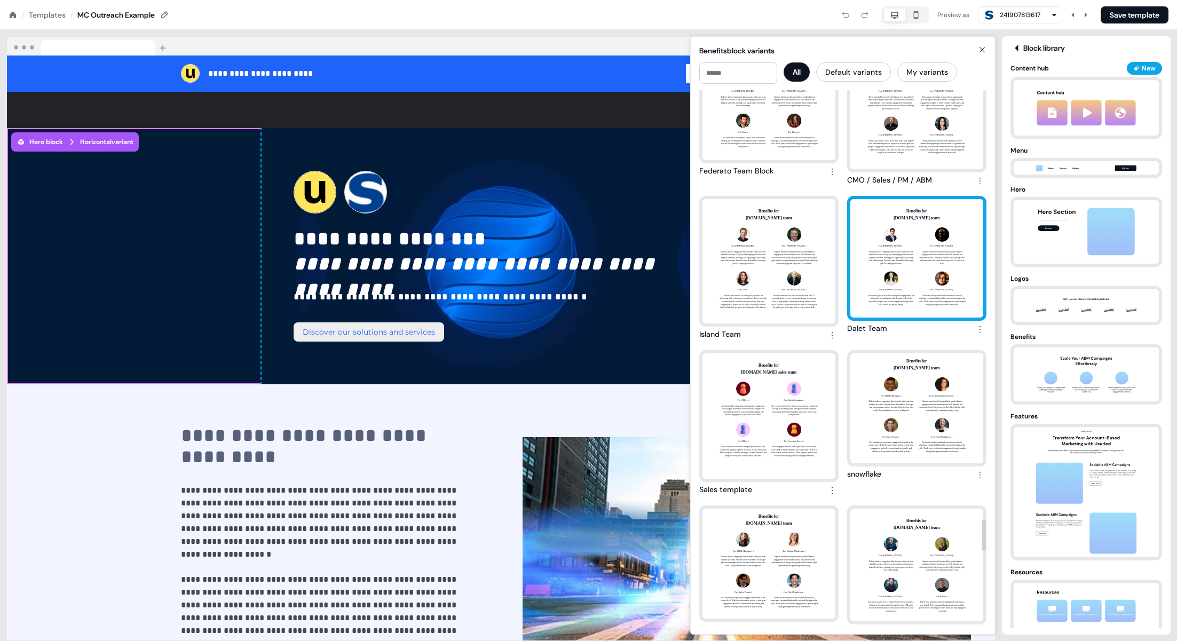
scroll to position [7207, 0]
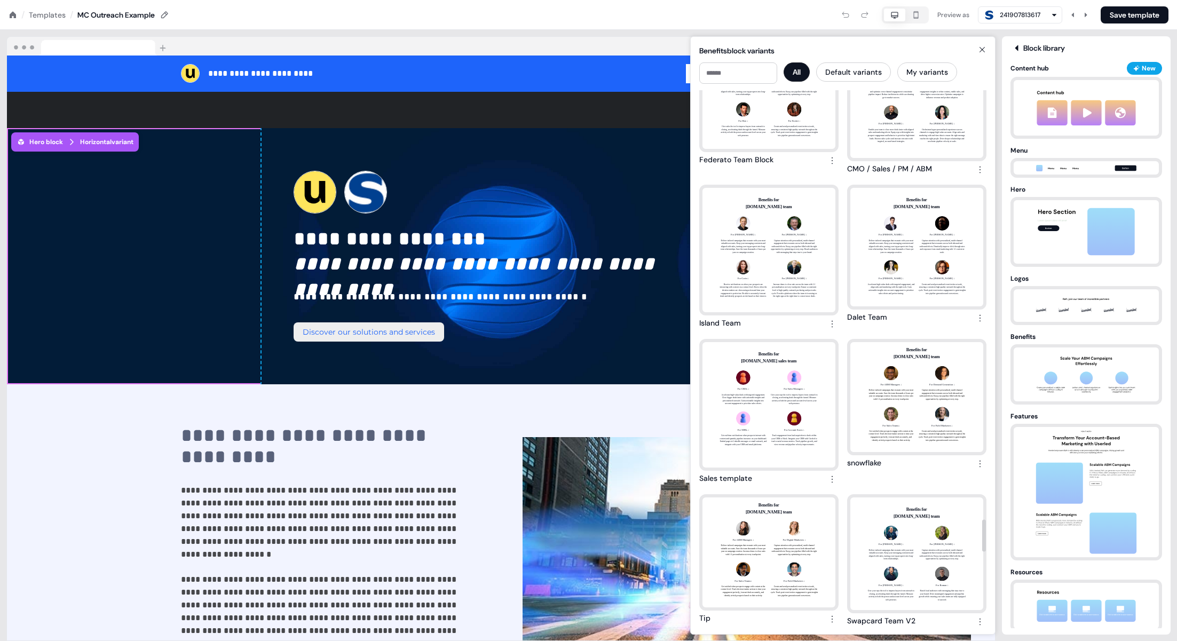
click at [981, 53] on icon at bounding box center [981, 49] width 13 height 9
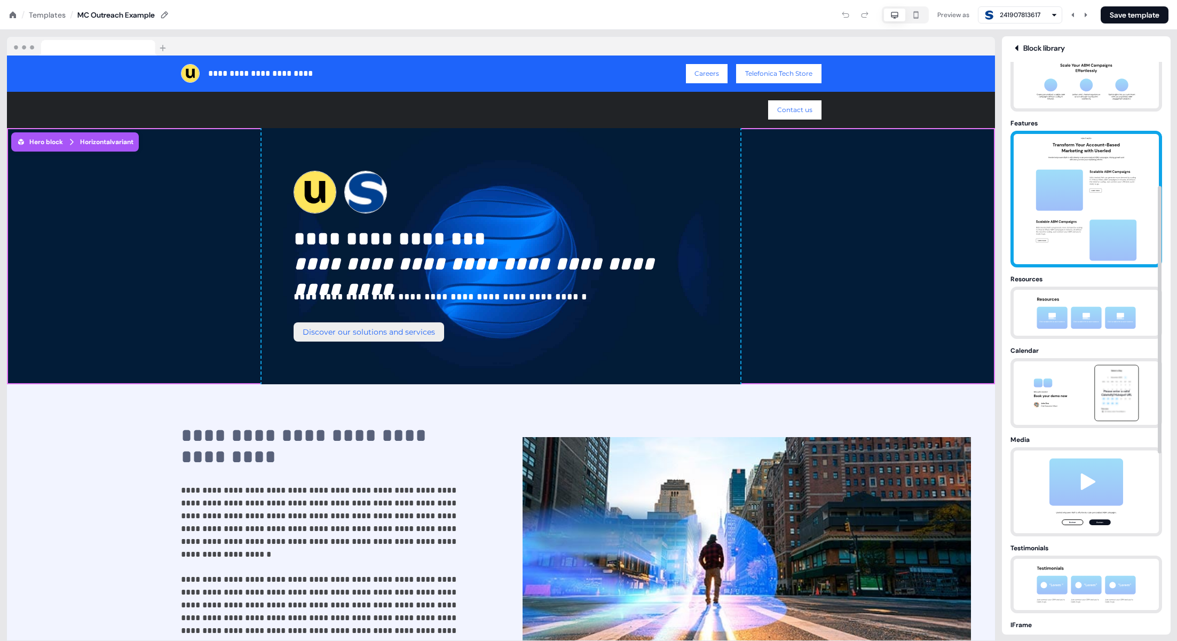
scroll to position [308, 0]
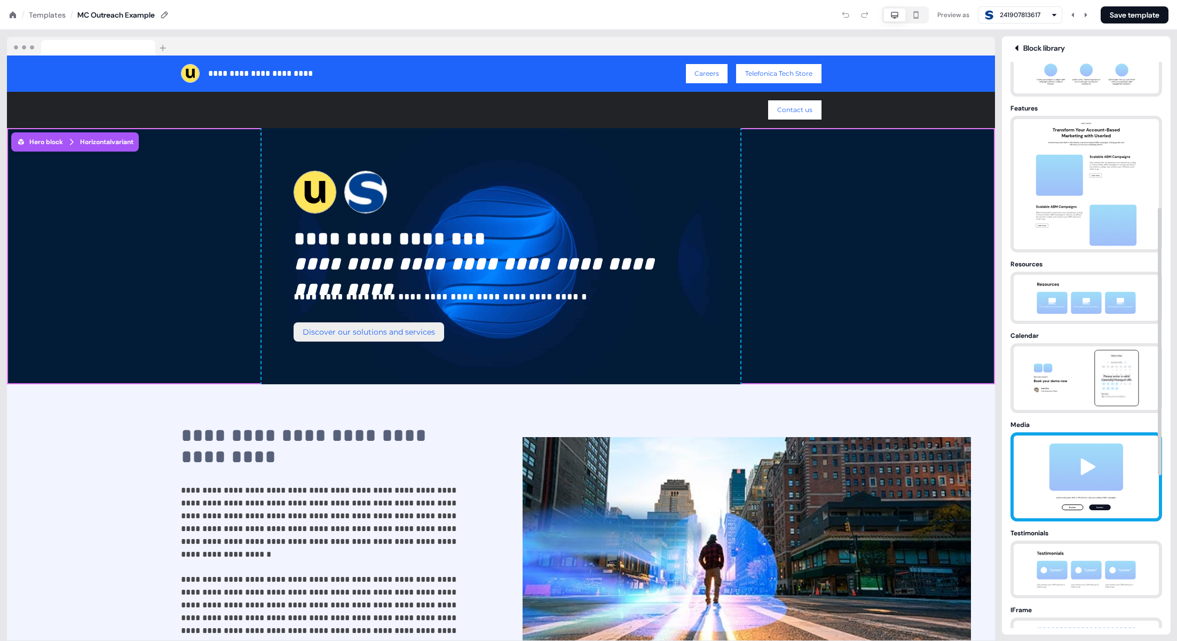
click at [1112, 452] on img at bounding box center [1086, 476] width 112 height 83
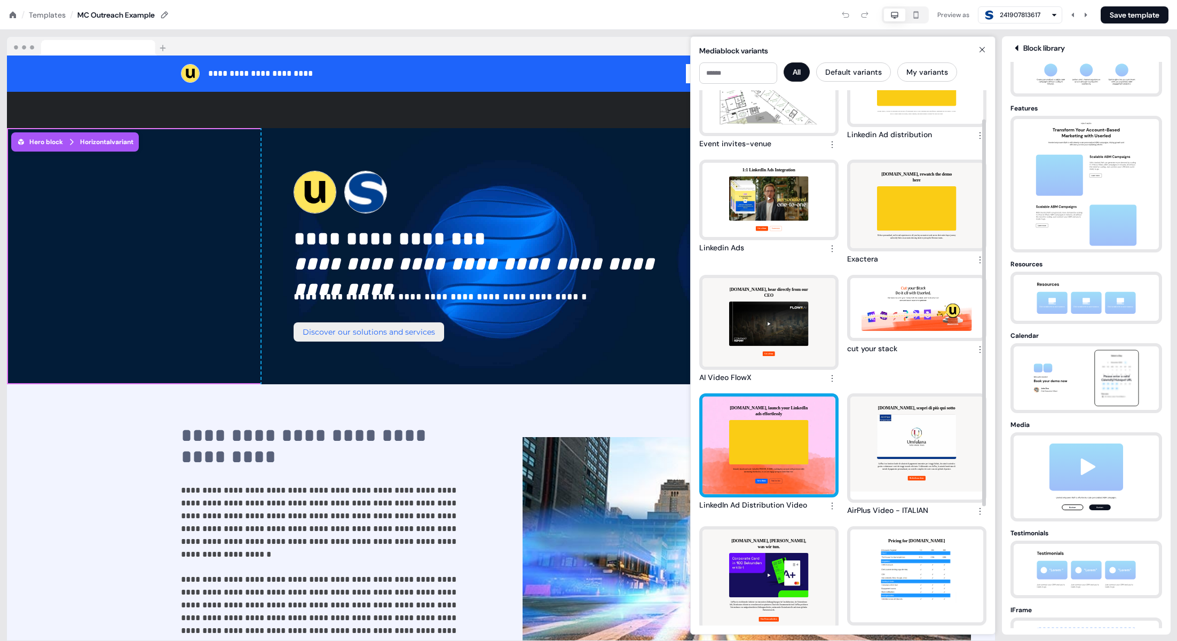
scroll to position [0, 0]
